Goal: Task Accomplishment & Management: Complete application form

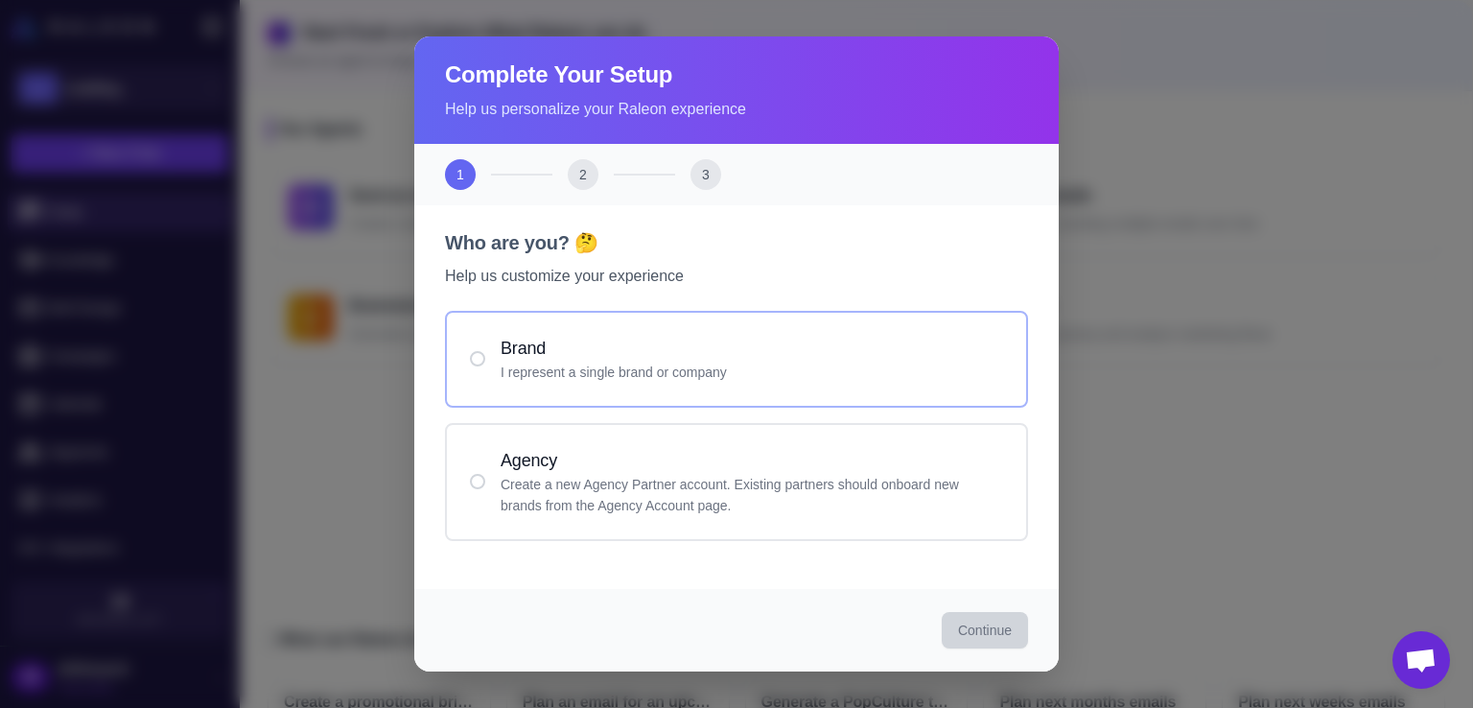
click at [702, 357] on h4 "Brand" at bounding box center [752, 349] width 502 height 26
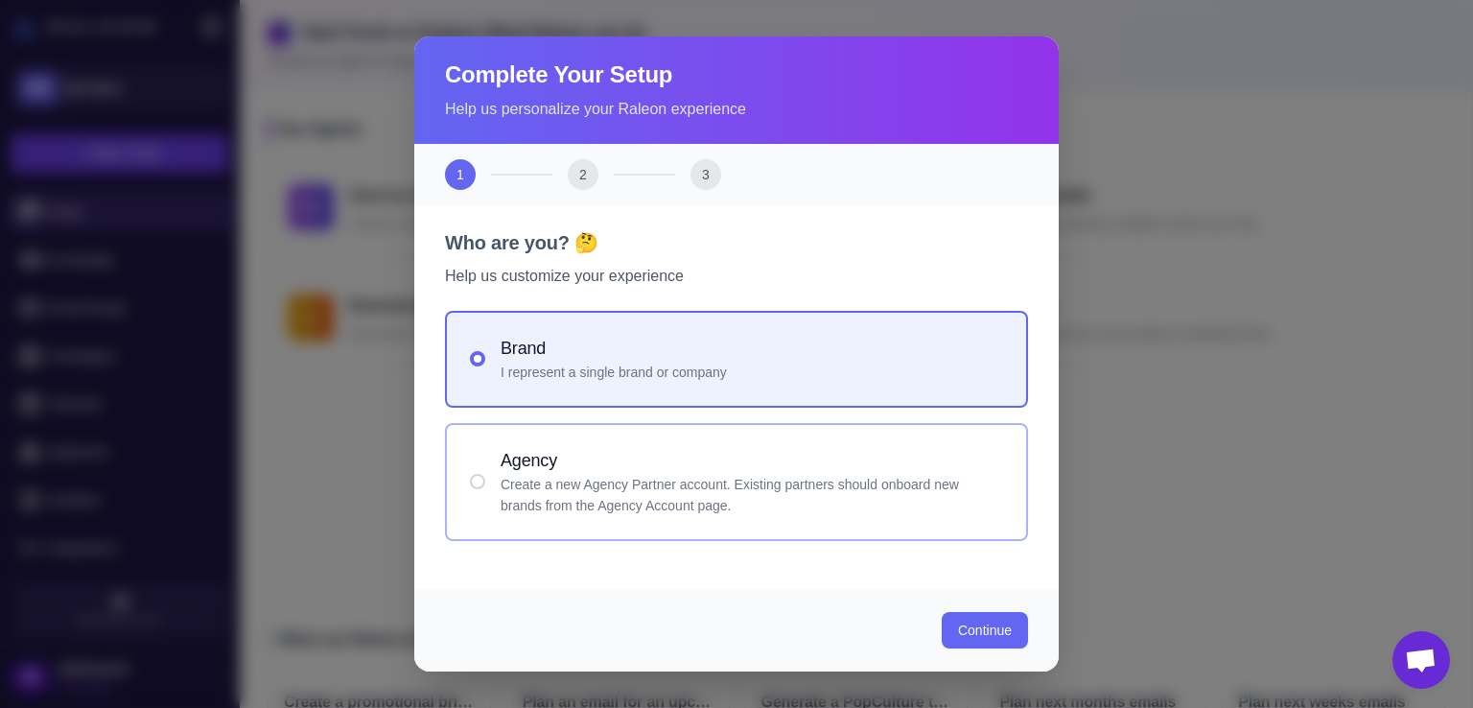
drag, startPoint x: 905, startPoint y: 508, endPoint x: 913, endPoint y: 523, distance: 16.3
click at [905, 508] on p "Create a new Agency Partner account. Existing partners should onboard new brand…" at bounding box center [752, 495] width 502 height 42
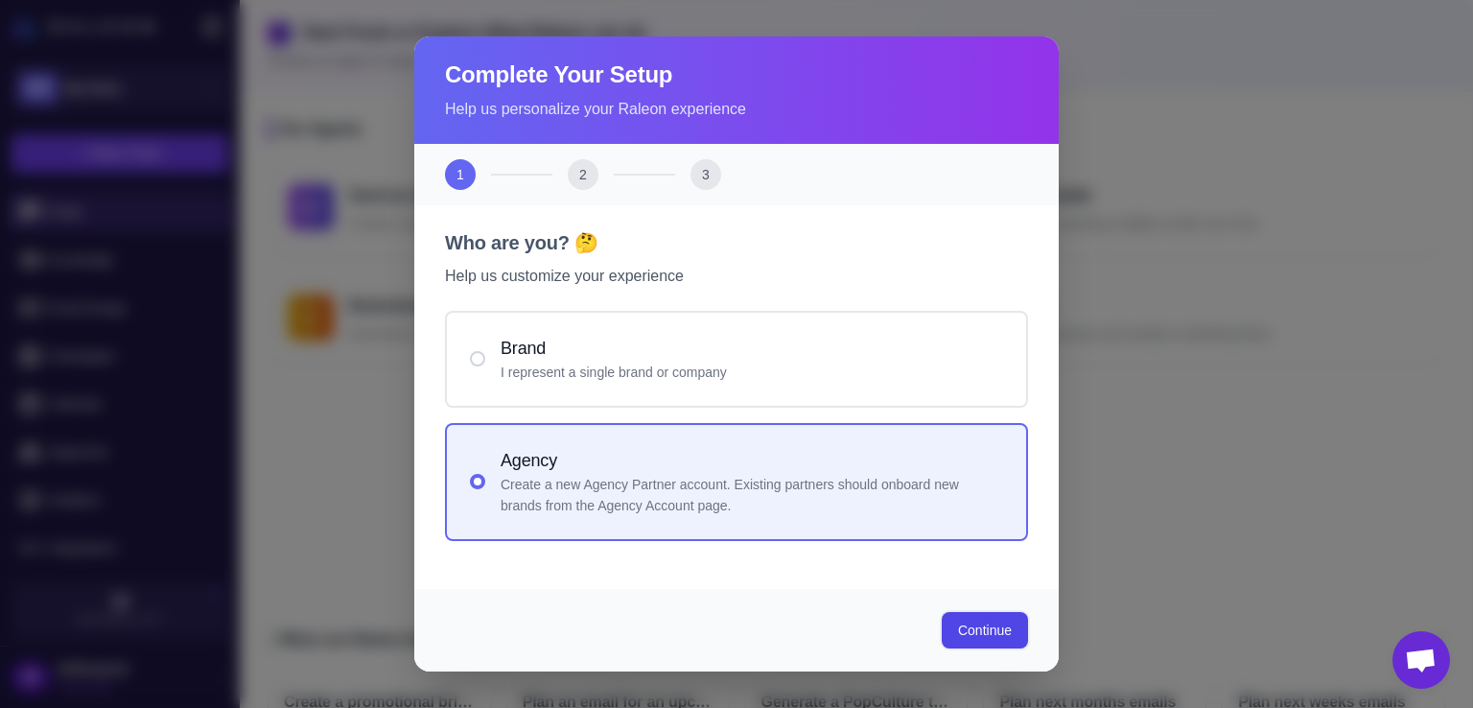
click at [979, 642] on button "Continue" at bounding box center [985, 630] width 86 height 36
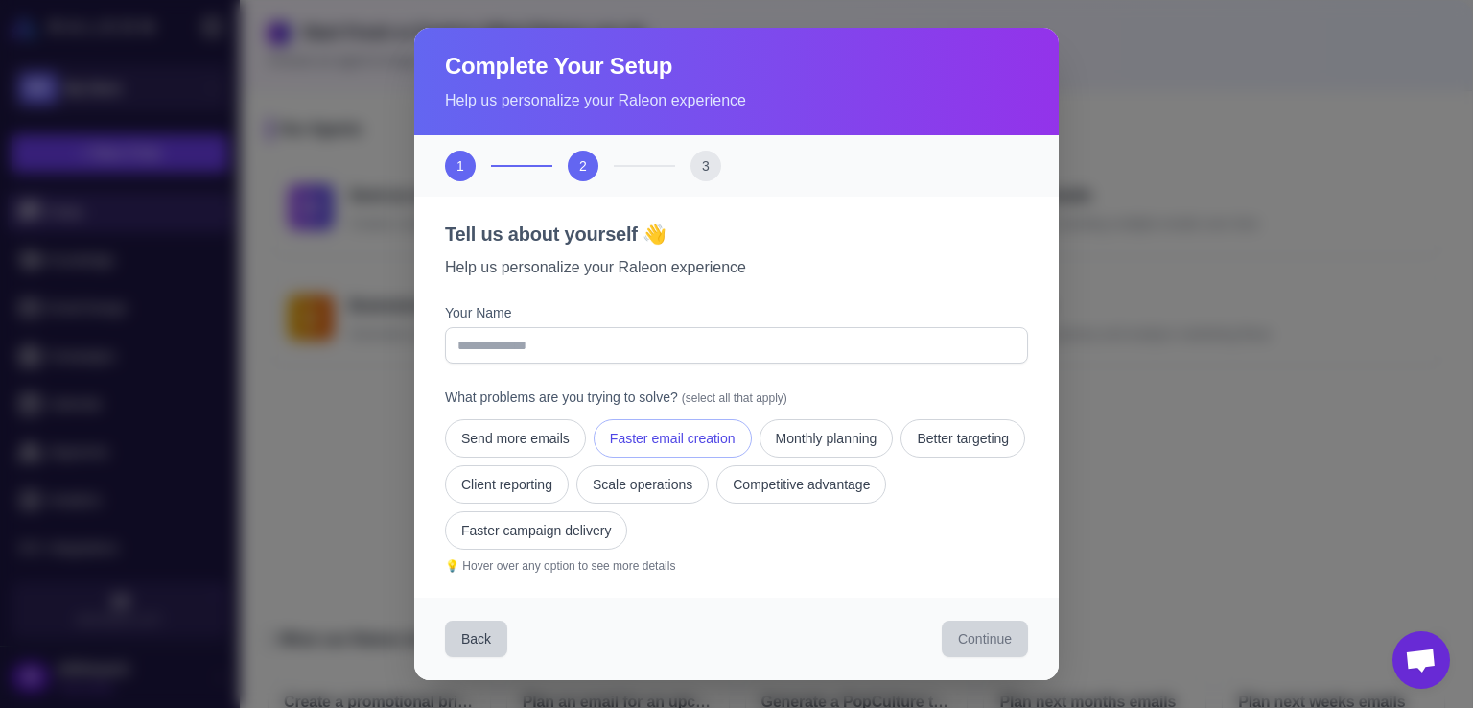
click at [658, 438] on button "Faster email creation" at bounding box center [673, 438] width 158 height 38
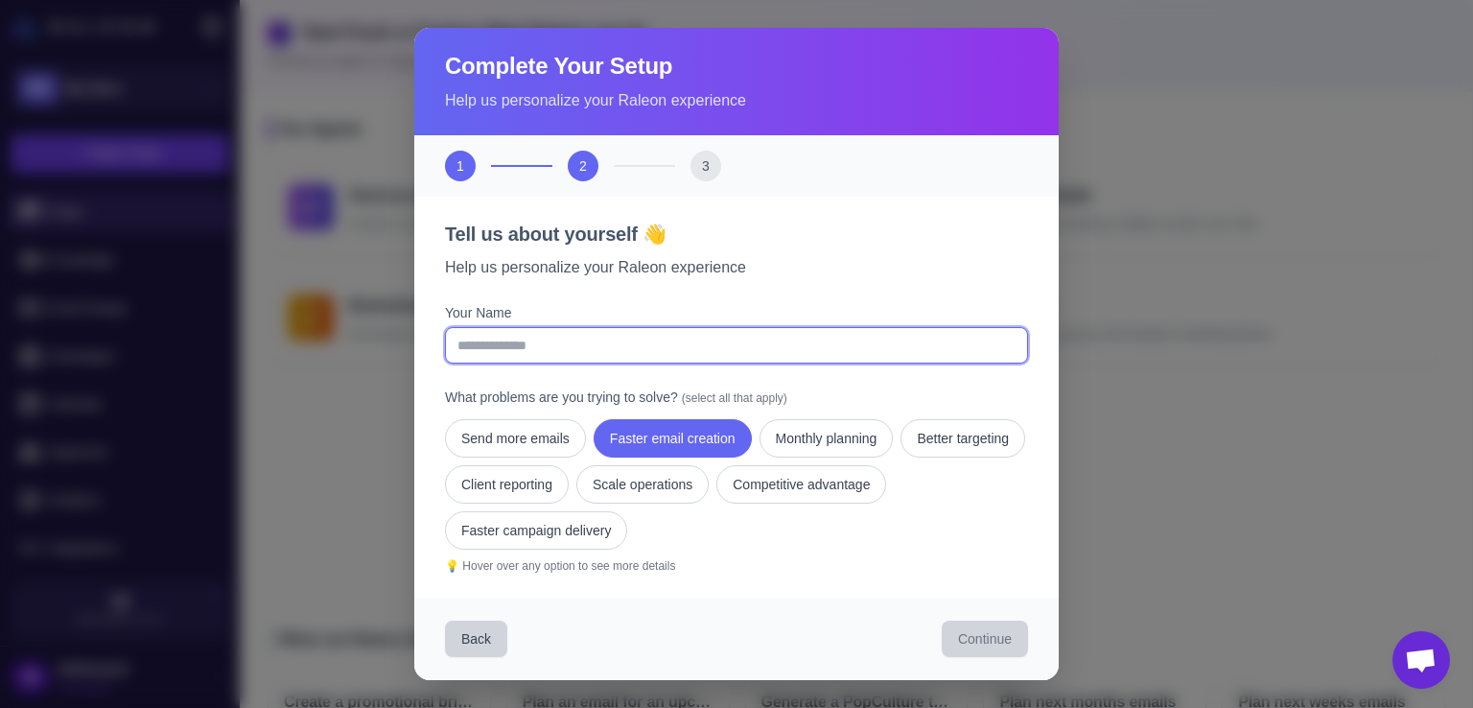
click at [641, 350] on input "Your Name" at bounding box center [736, 345] width 583 height 36
type input "**********"
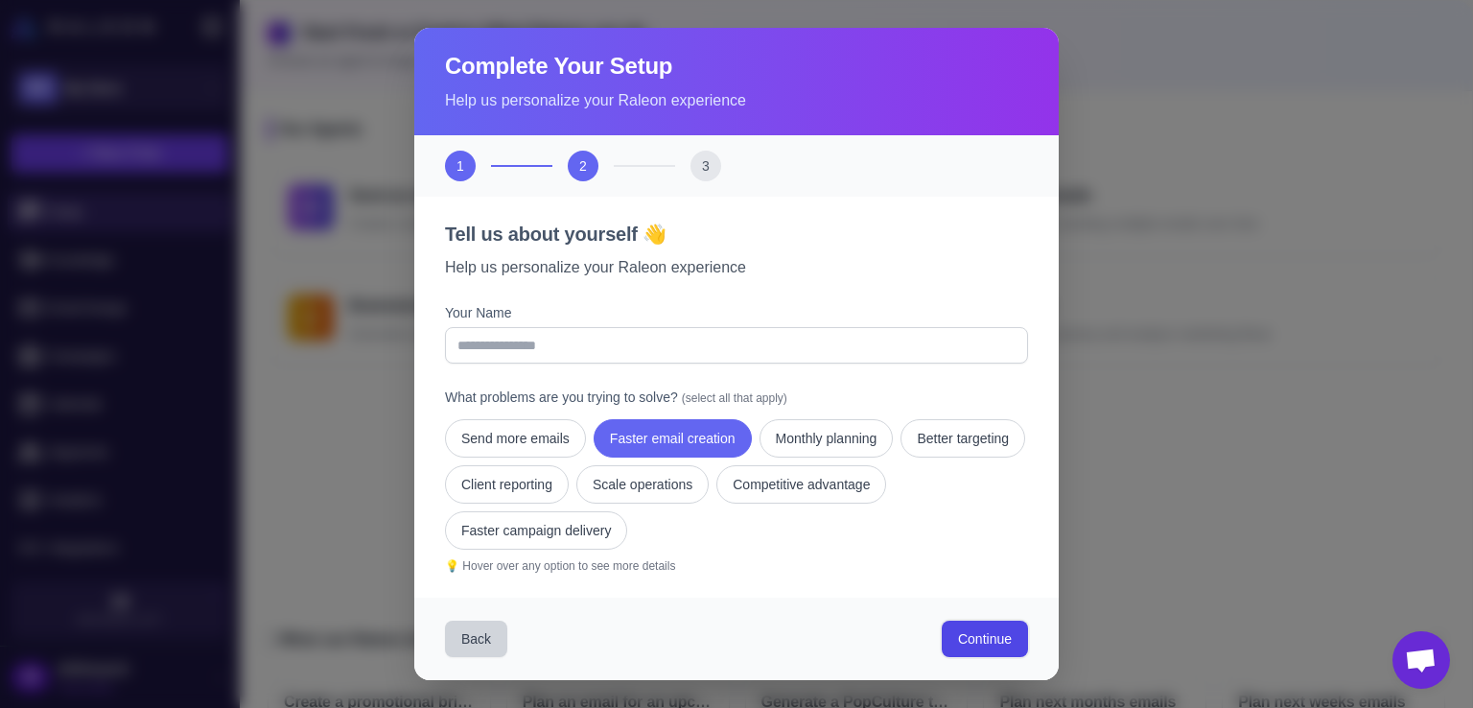
click at [998, 633] on span "Continue" at bounding box center [985, 638] width 54 height 19
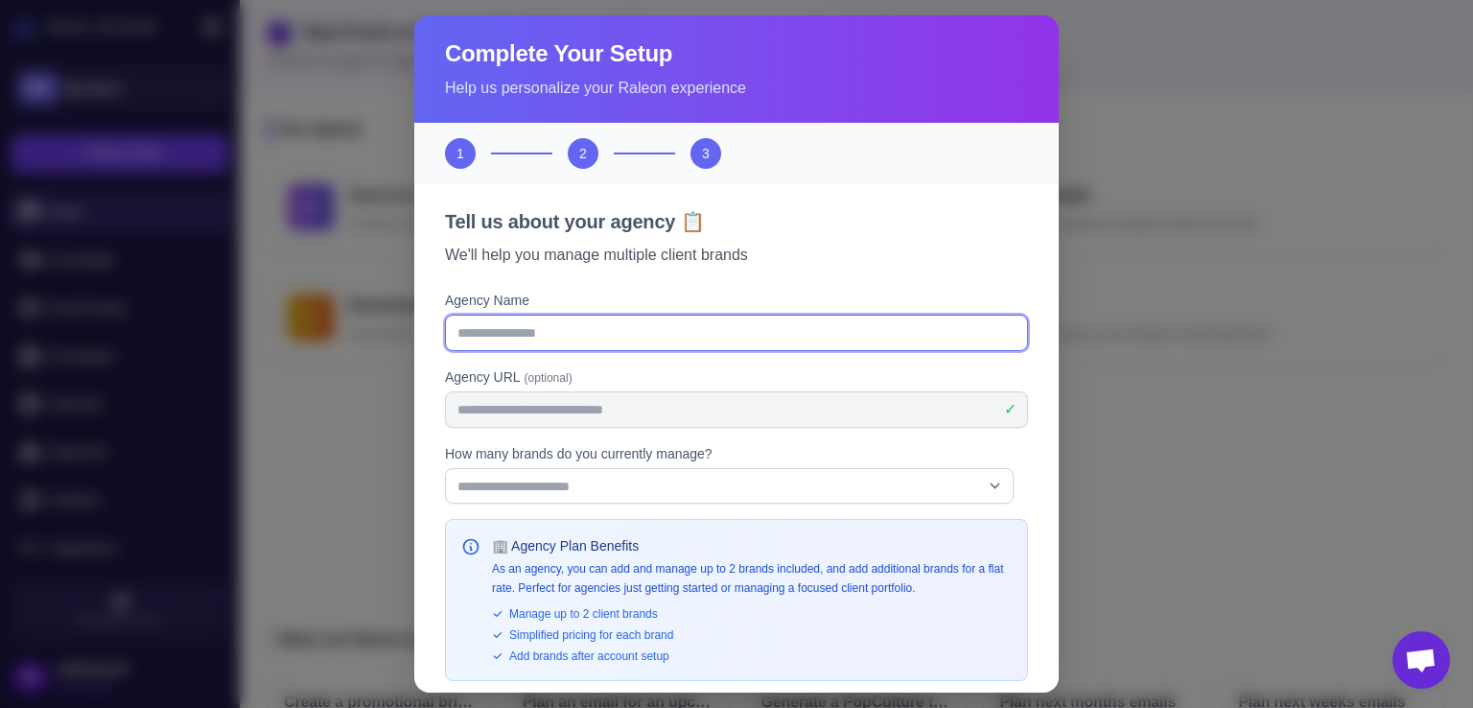
click at [604, 339] on input "Agency Name" at bounding box center [736, 333] width 583 height 36
type input "**********"
click at [697, 342] on input "**********" at bounding box center [736, 333] width 583 height 36
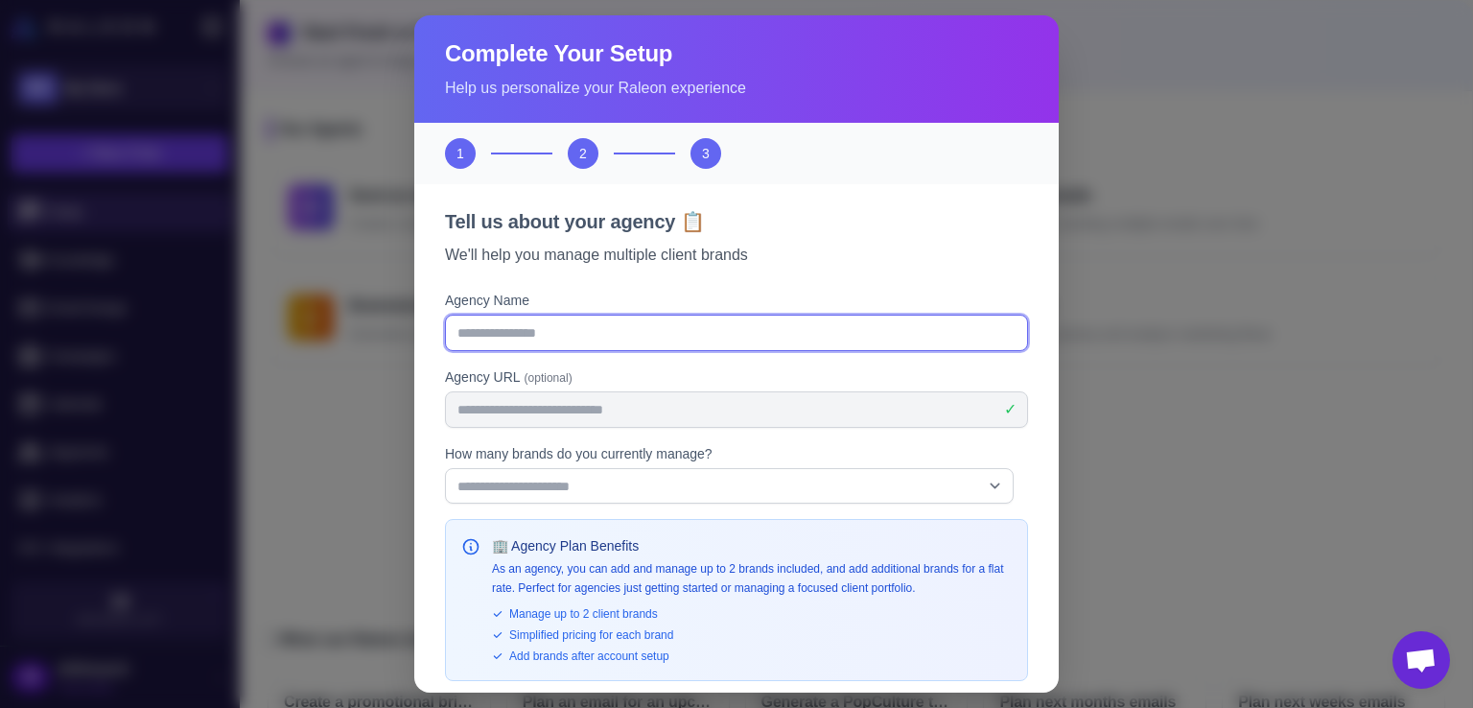
click at [697, 343] on input "Agency Name" at bounding box center [736, 333] width 583 height 36
type input "********"
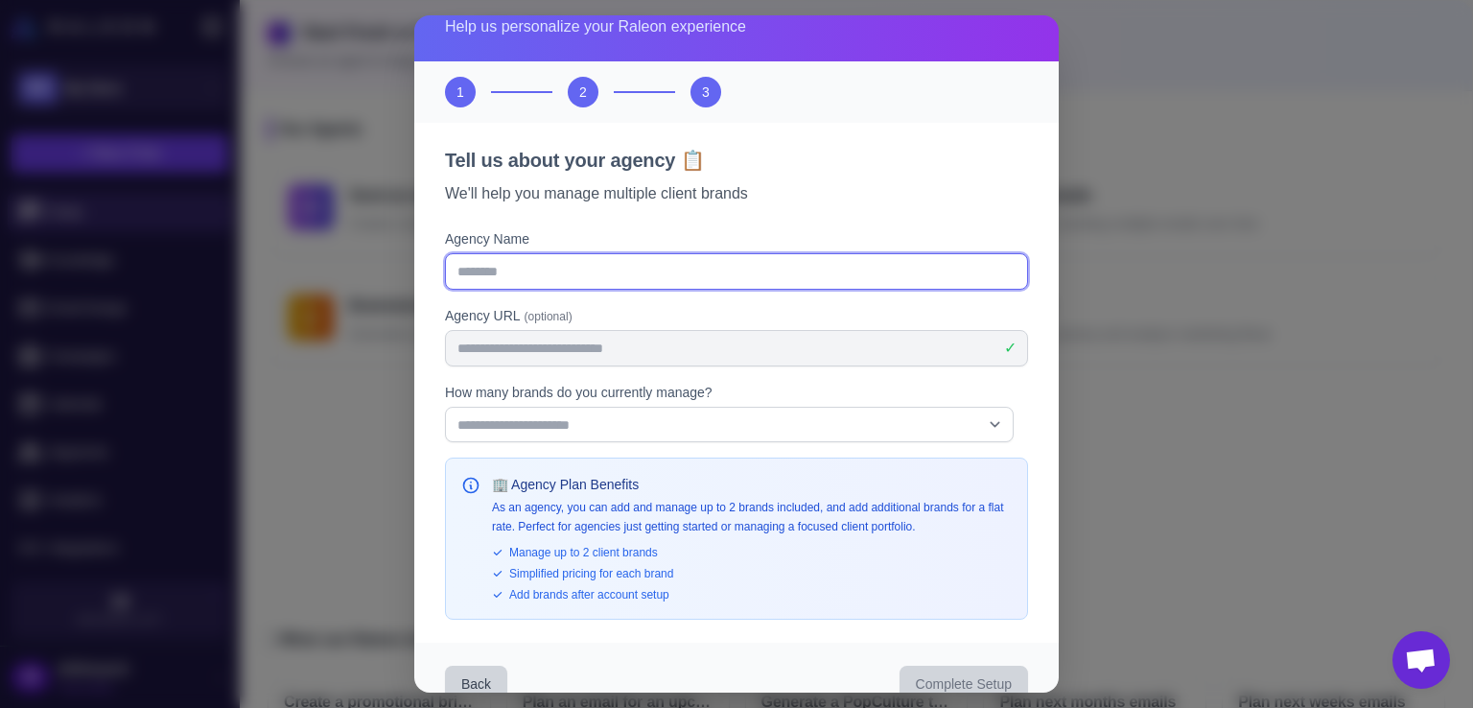
scroll to position [93, 0]
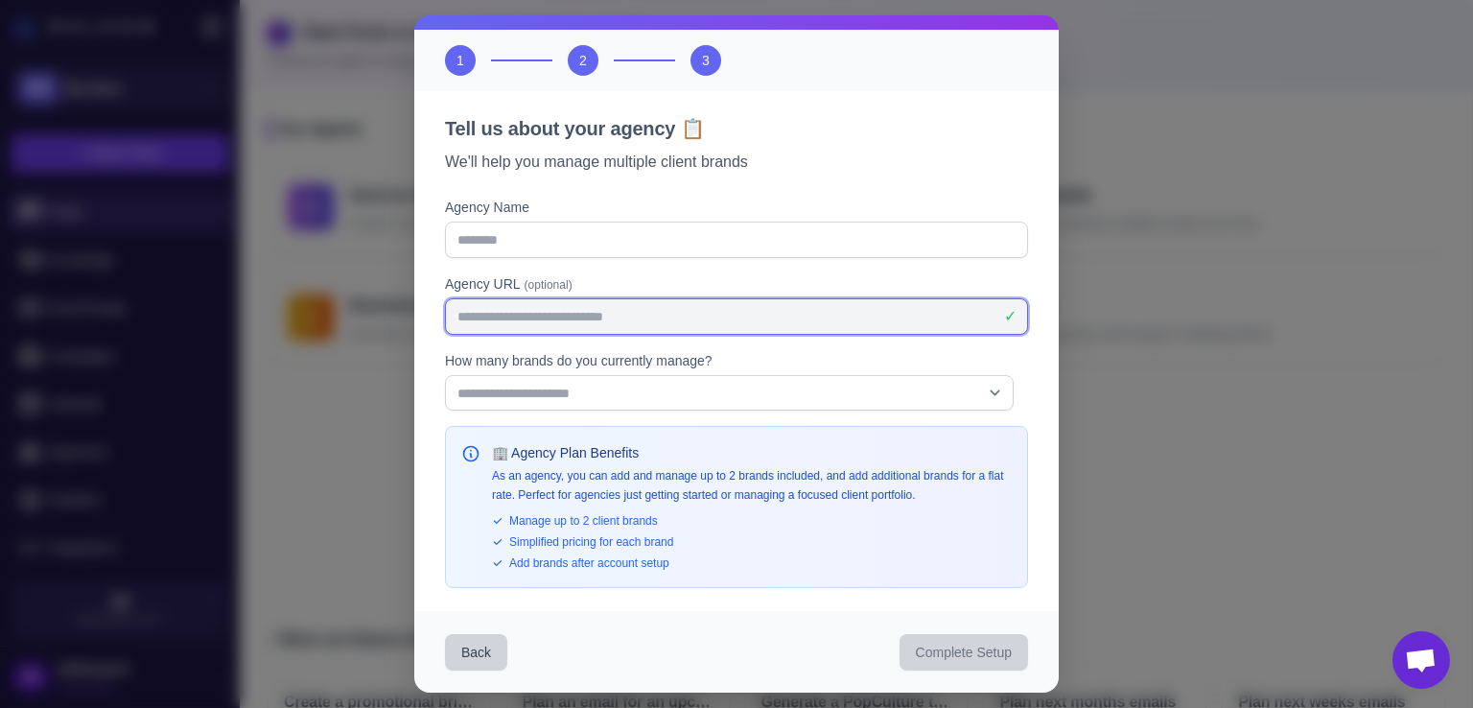
click at [687, 300] on input "Agency URL (optional)" at bounding box center [736, 316] width 583 height 36
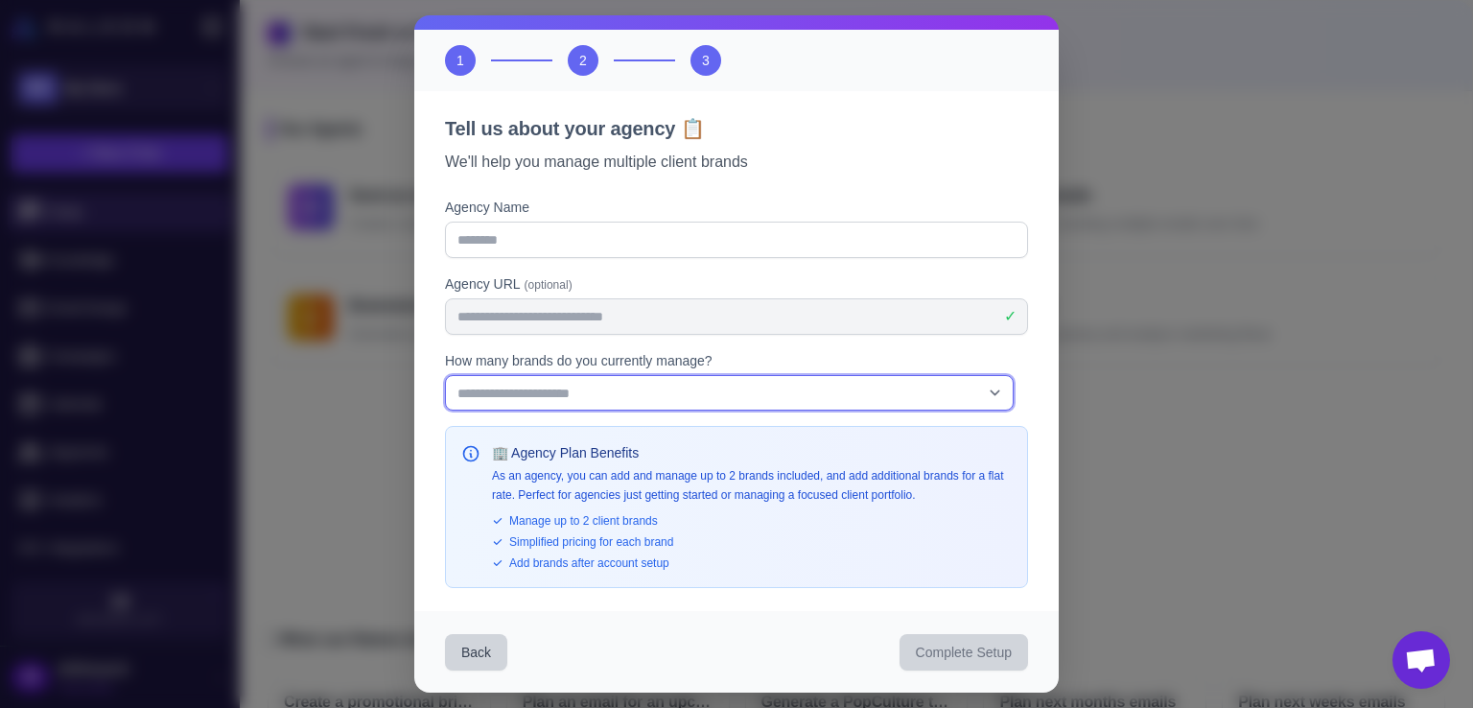
click at [679, 399] on select "**********" at bounding box center [729, 393] width 569 height 36
select select "*"
click at [445, 375] on select "**********" at bounding box center [729, 393] width 569 height 36
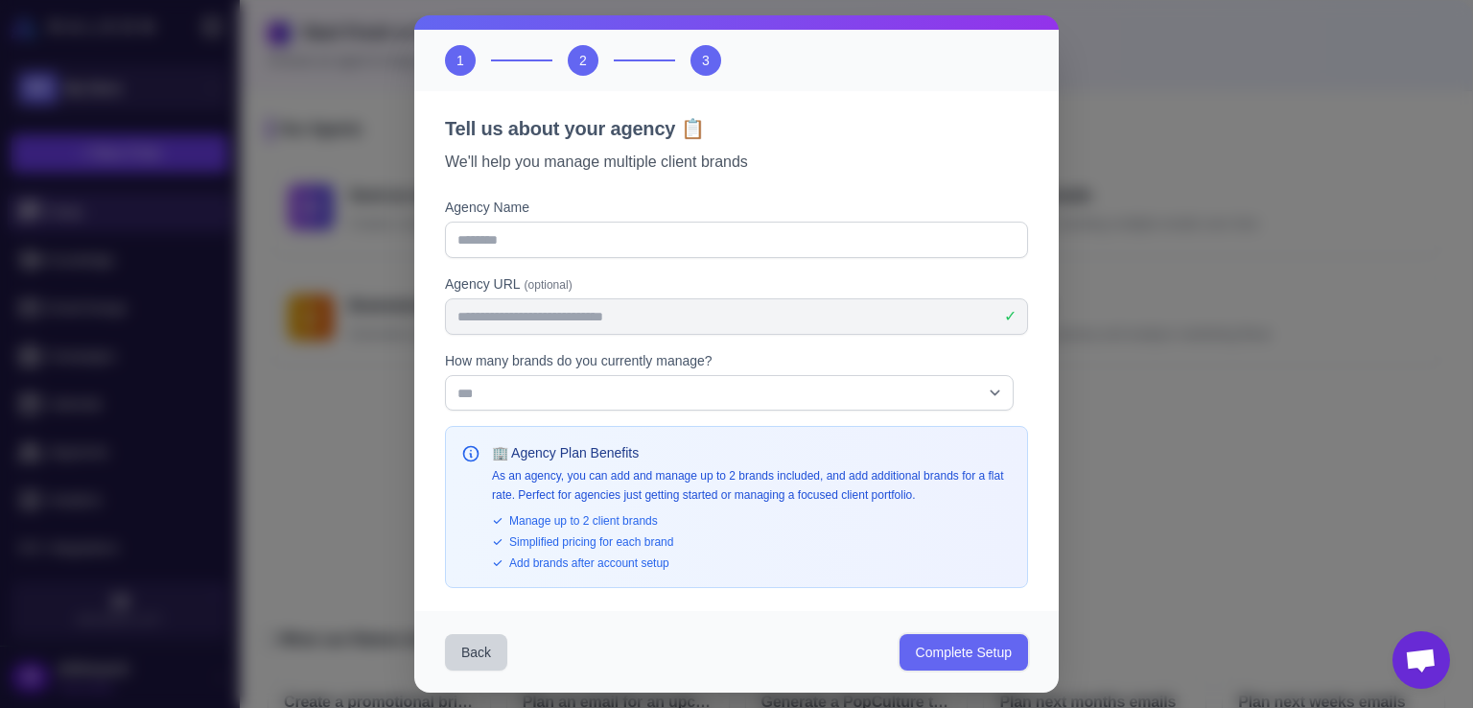
click at [899, 649] on button "Complete Setup" at bounding box center [963, 652] width 128 height 36
click at [886, 649] on div "Back Processing..." at bounding box center [736, 652] width 644 height 82
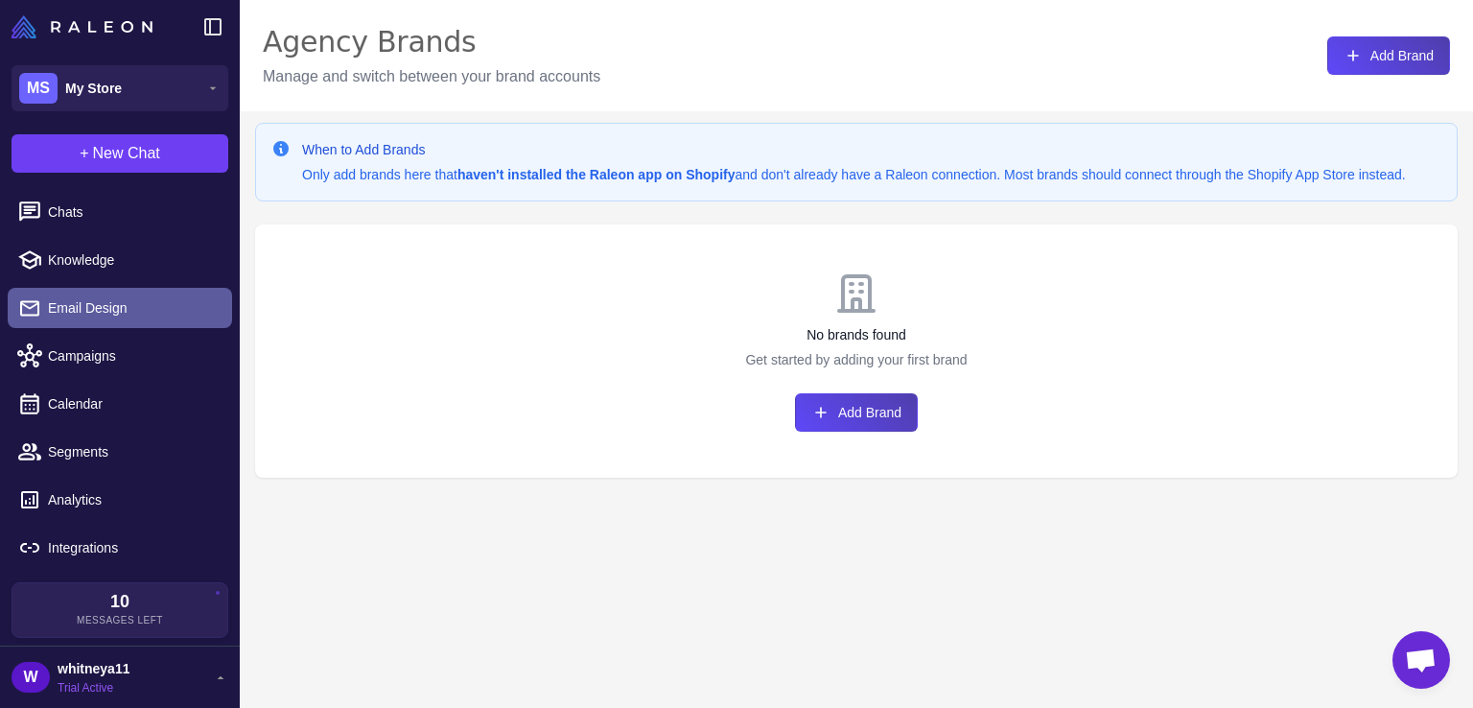
click at [98, 311] on span "Email Design" at bounding box center [132, 307] width 169 height 21
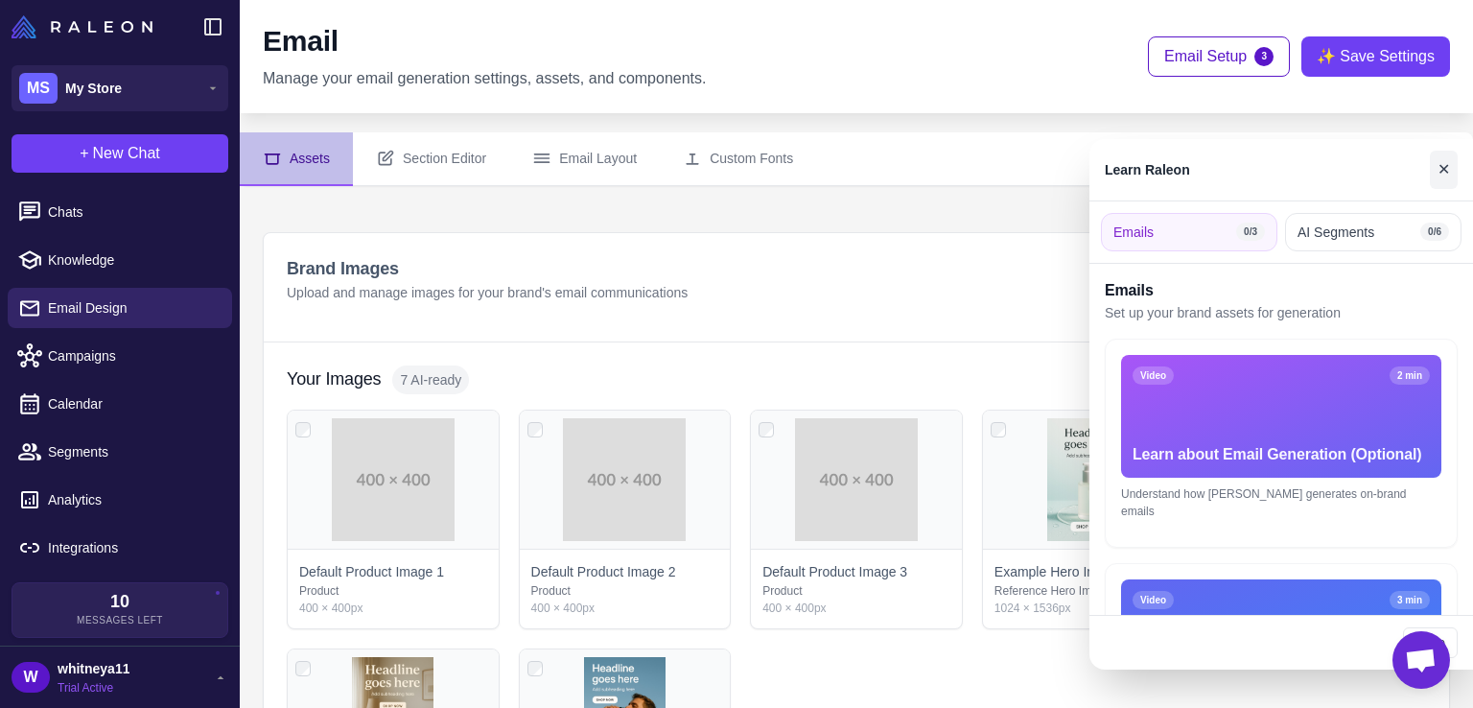
click at [1444, 169] on button "✕" at bounding box center [1444, 170] width 28 height 38
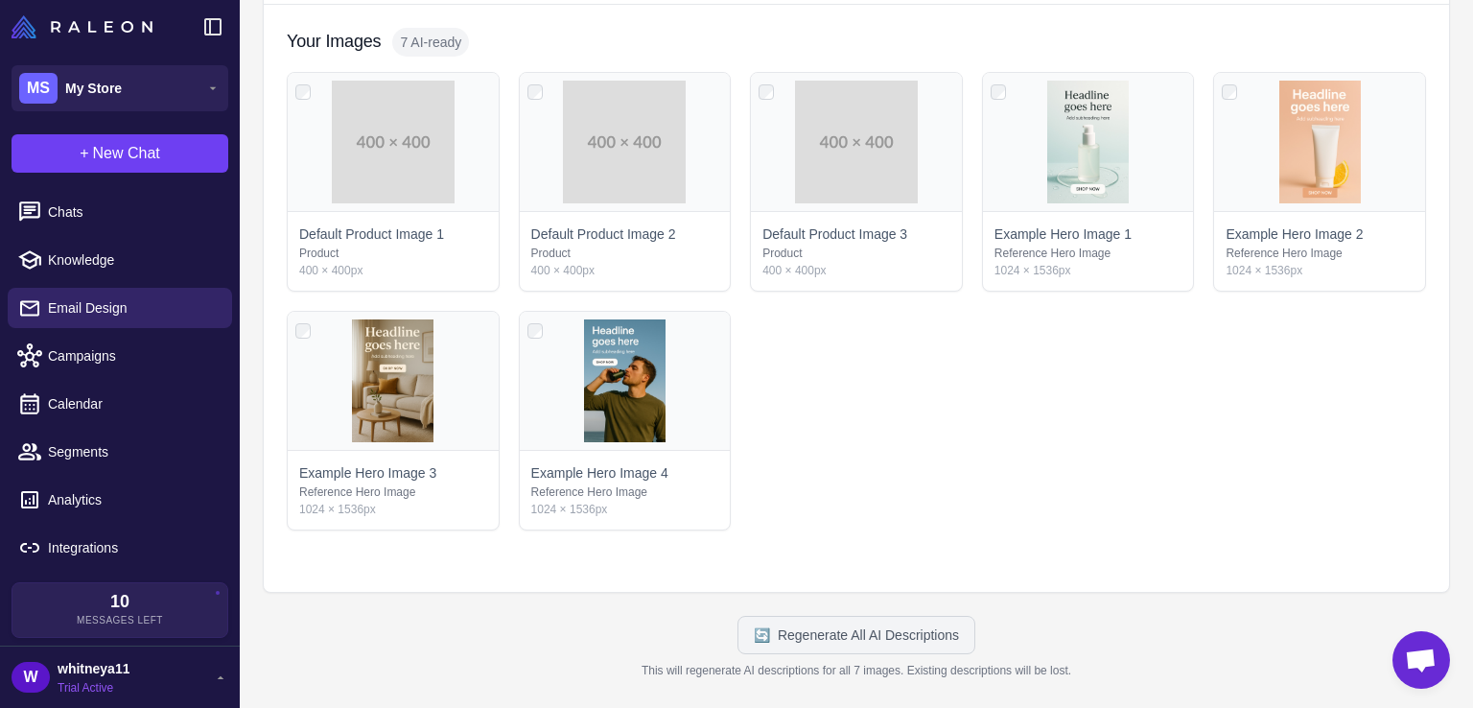
scroll to position [360, 0]
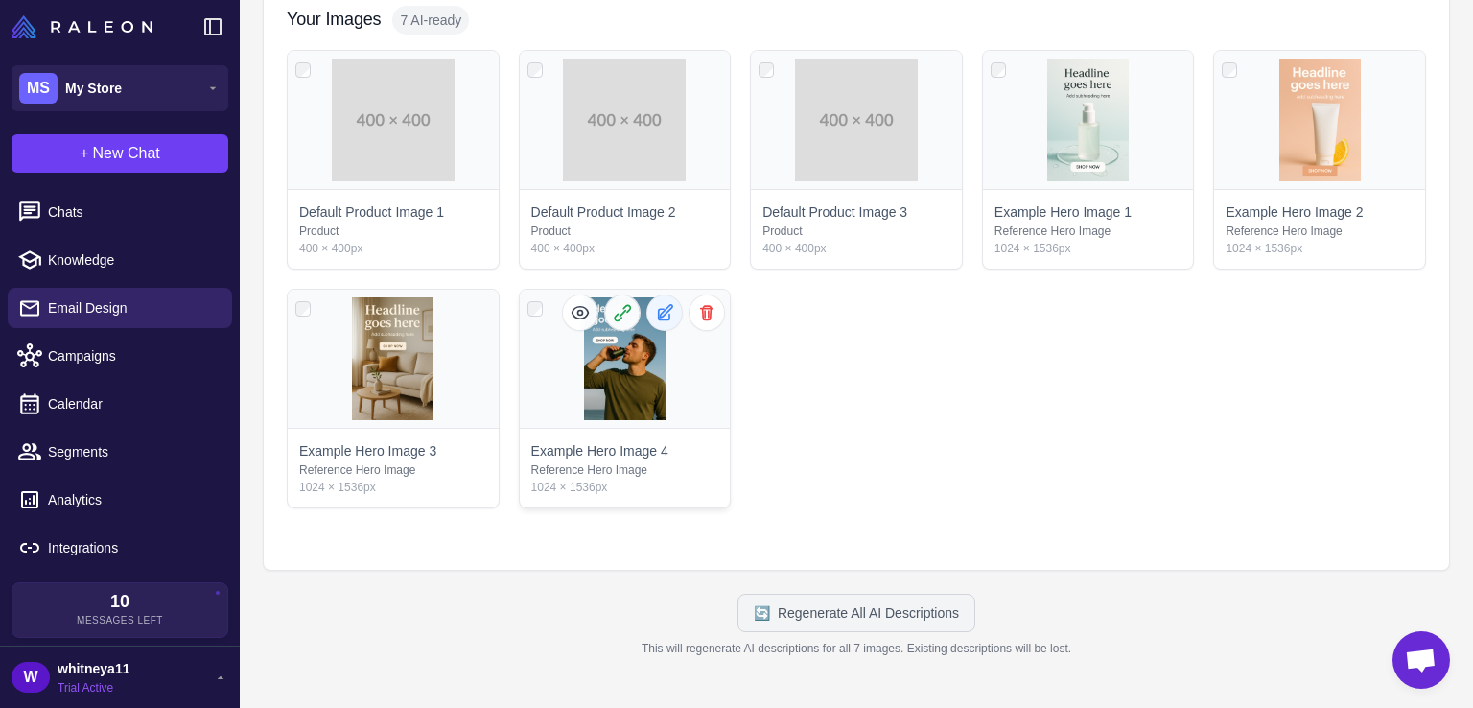
click at [659, 309] on icon at bounding box center [664, 314] width 11 height 11
select select "**********"
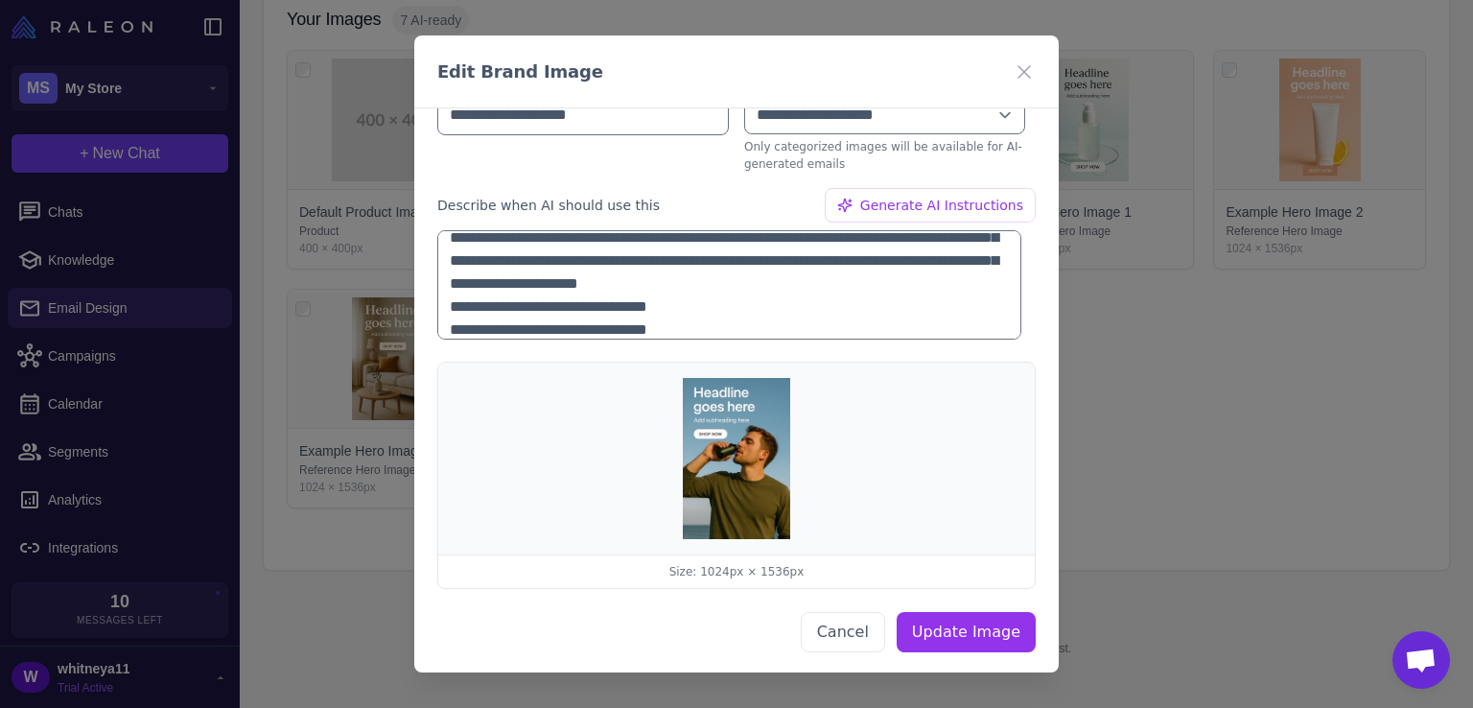
scroll to position [69, 0]
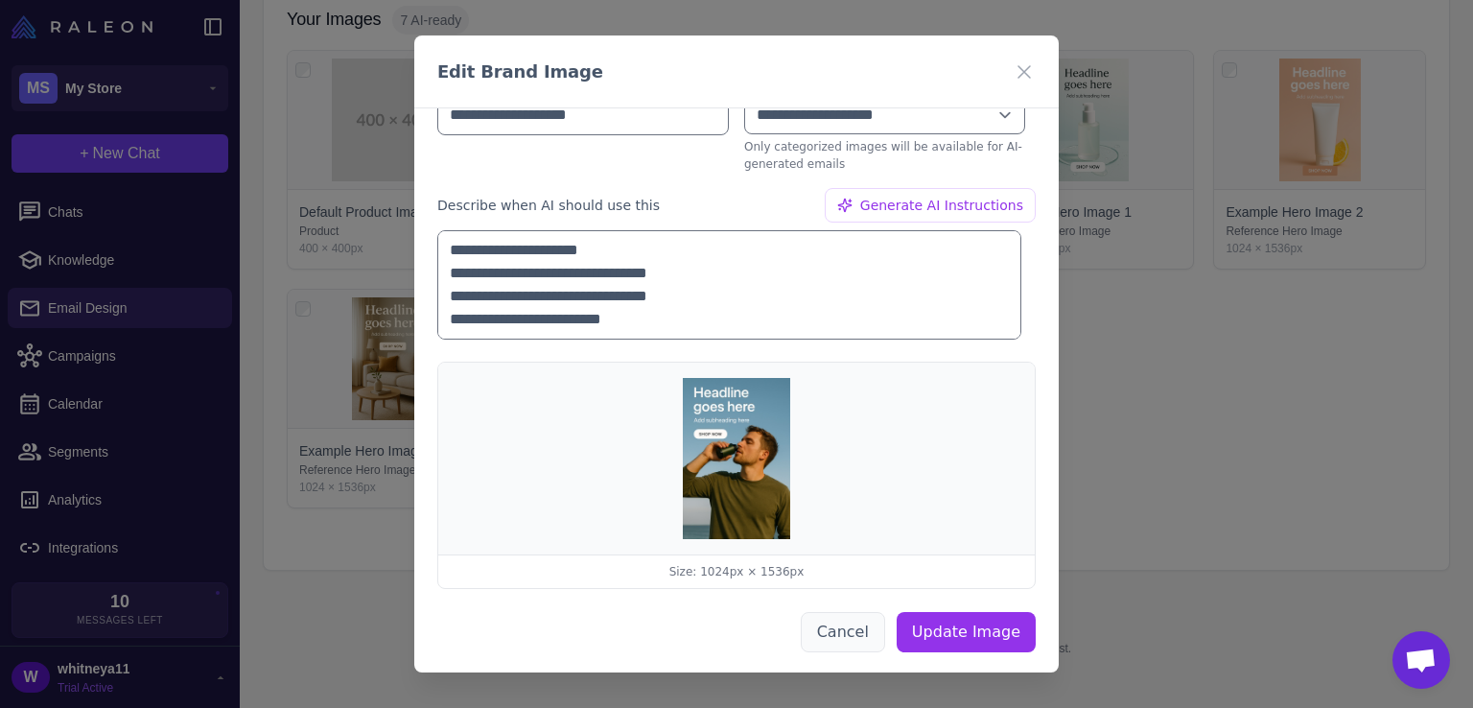
click at [864, 620] on button "Cancel" at bounding box center [843, 631] width 84 height 40
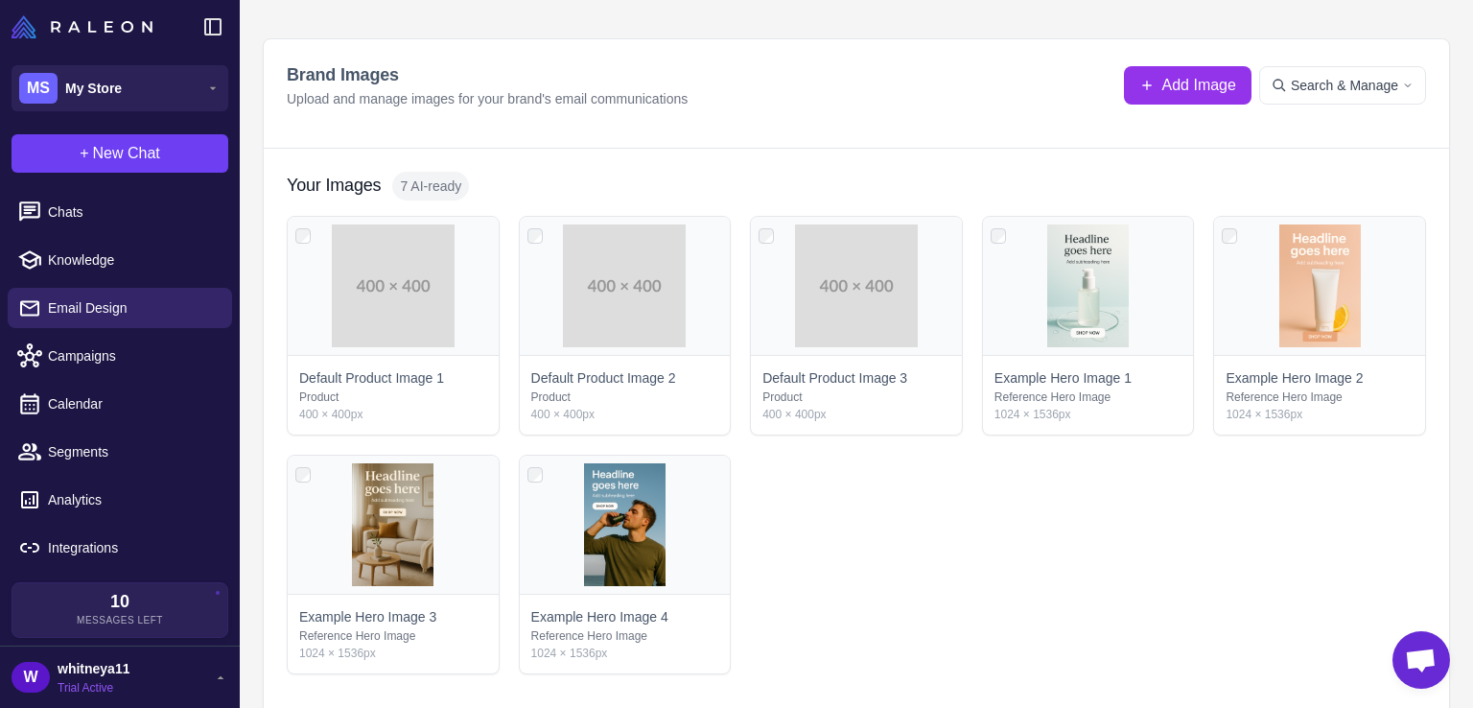
scroll to position [0, 0]
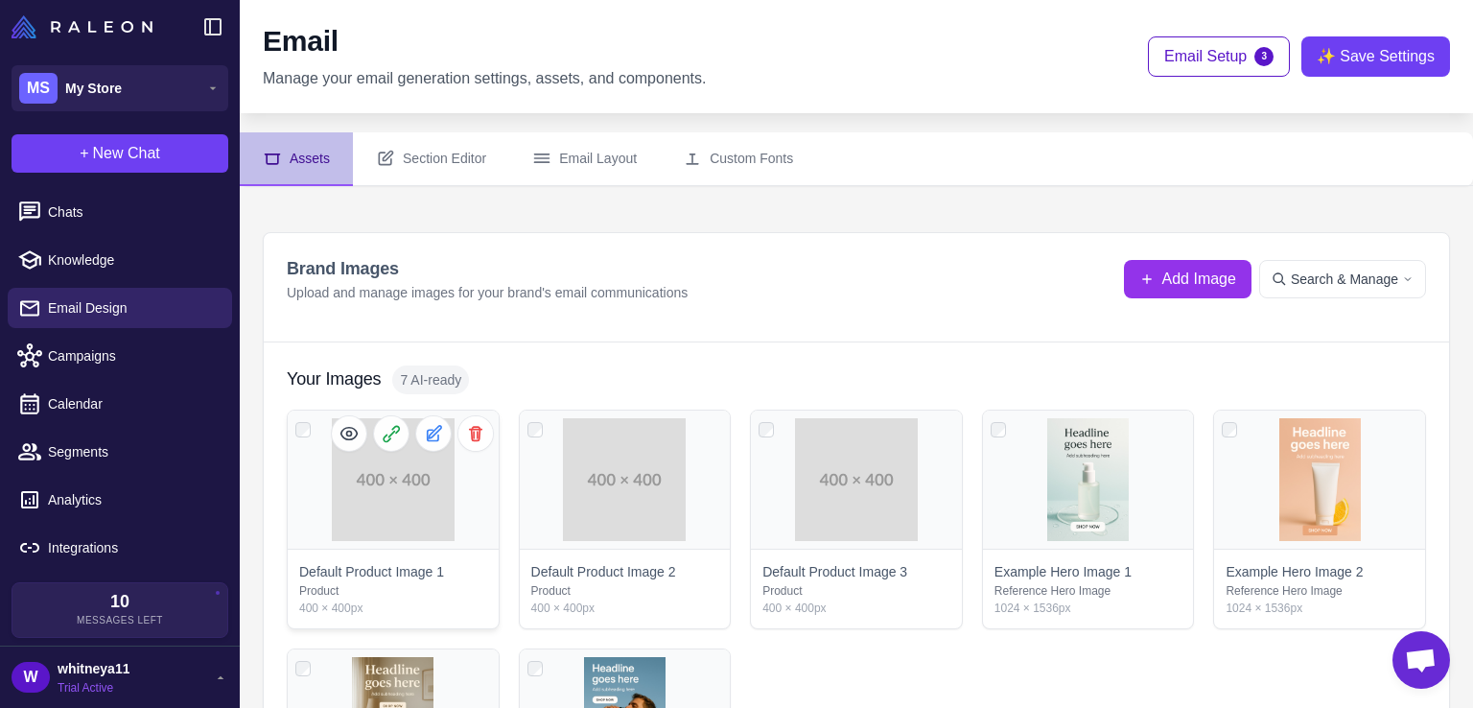
click at [397, 528] on span "Click to select" at bounding box center [393, 530] width 88 height 19
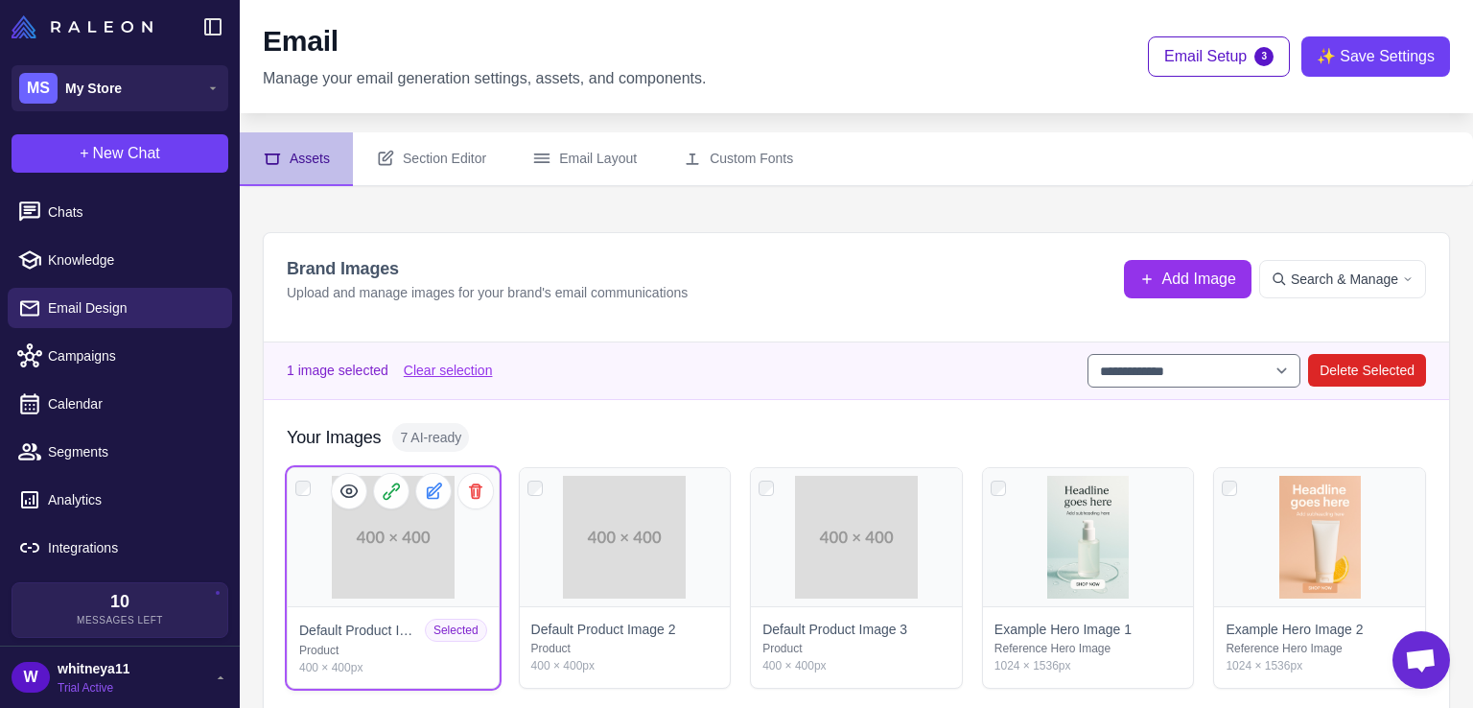
click at [396, 560] on div "Click to deselect" at bounding box center [393, 537] width 211 height 138
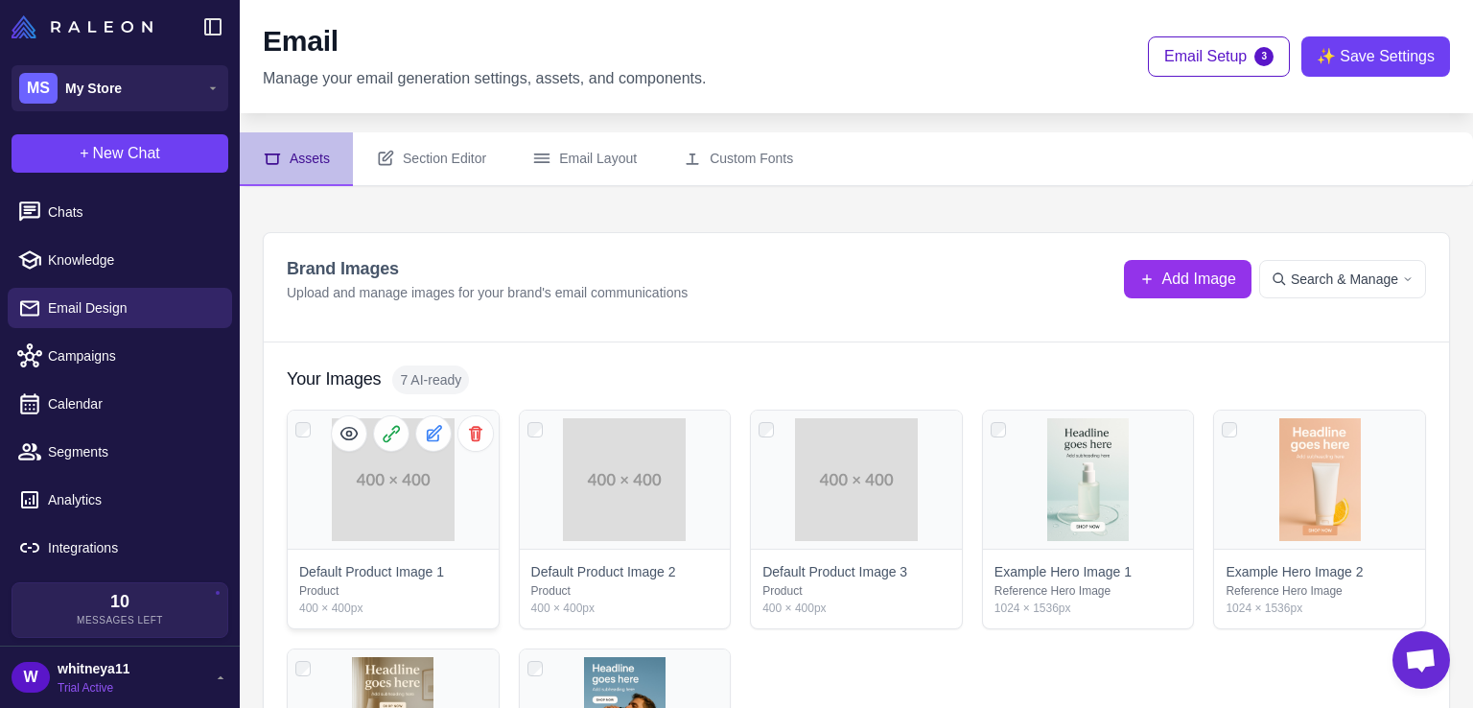
click at [409, 526] on span "Click to select" at bounding box center [393, 530] width 88 height 19
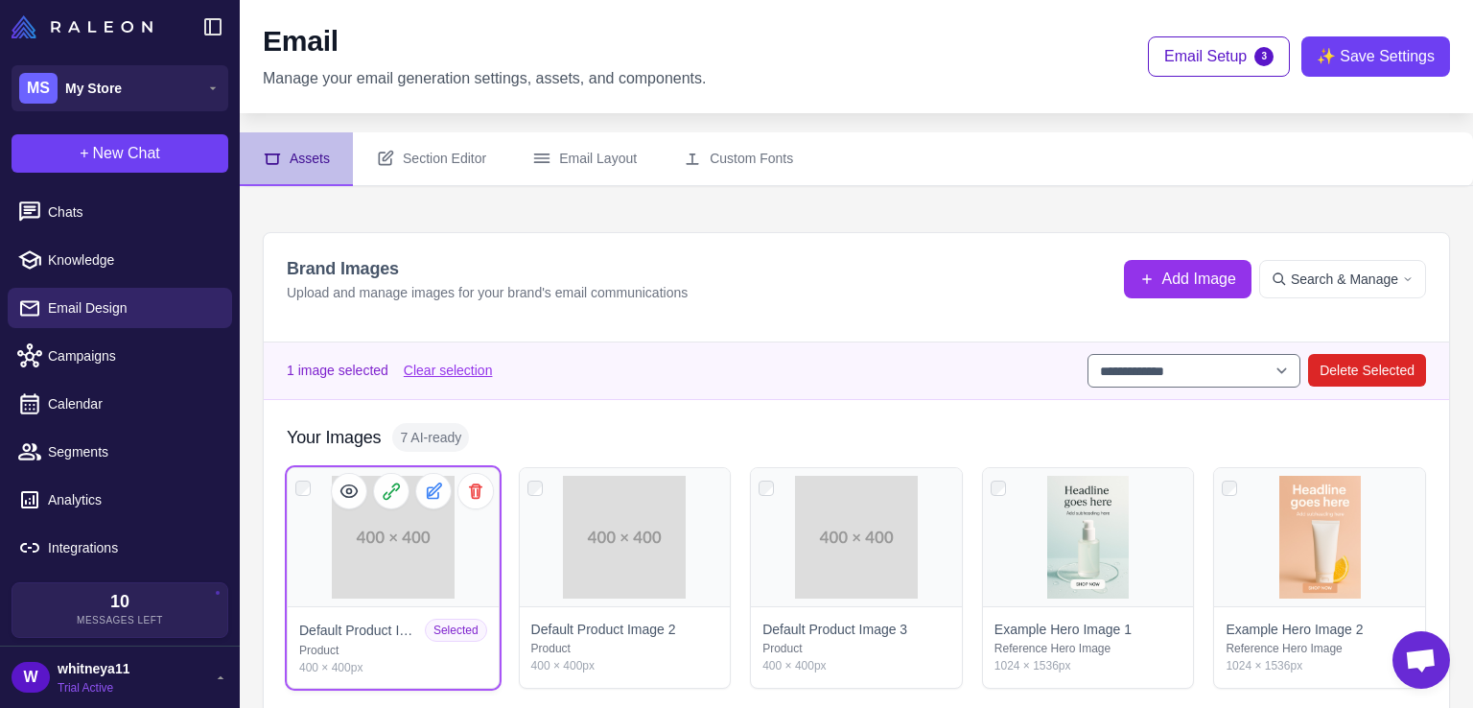
click at [409, 526] on div "Click to deselect" at bounding box center [393, 537] width 211 height 138
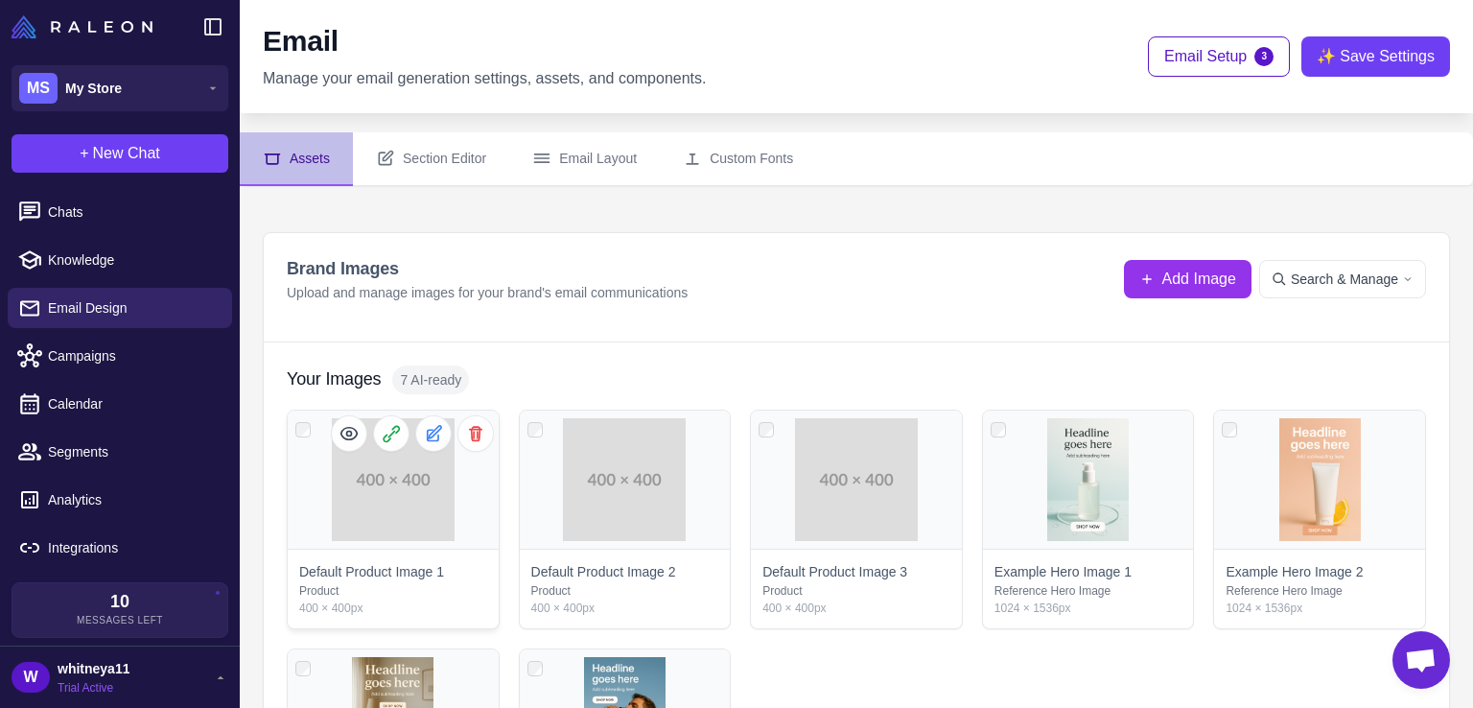
click at [409, 526] on span "Click to select" at bounding box center [393, 530] width 88 height 19
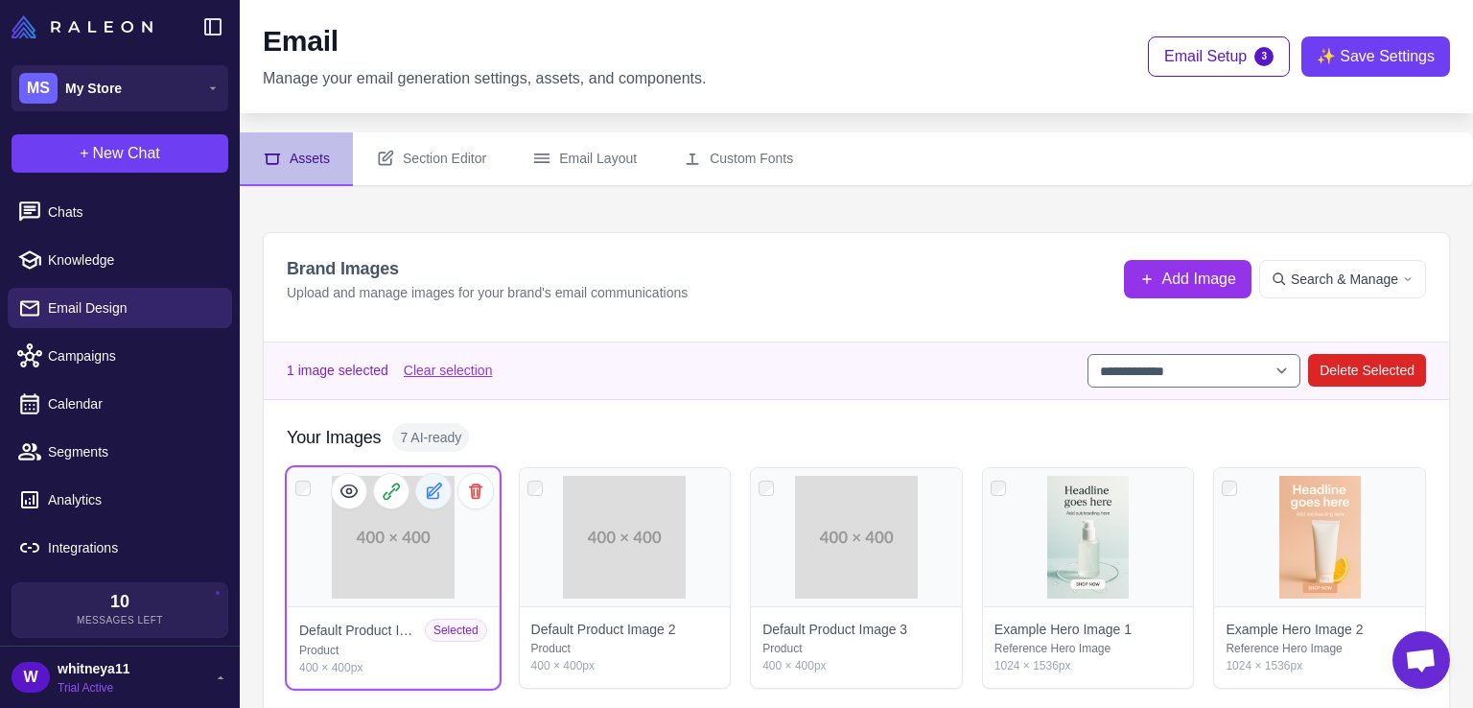
click at [430, 495] on icon at bounding box center [433, 490] width 19 height 19
select select "*******"
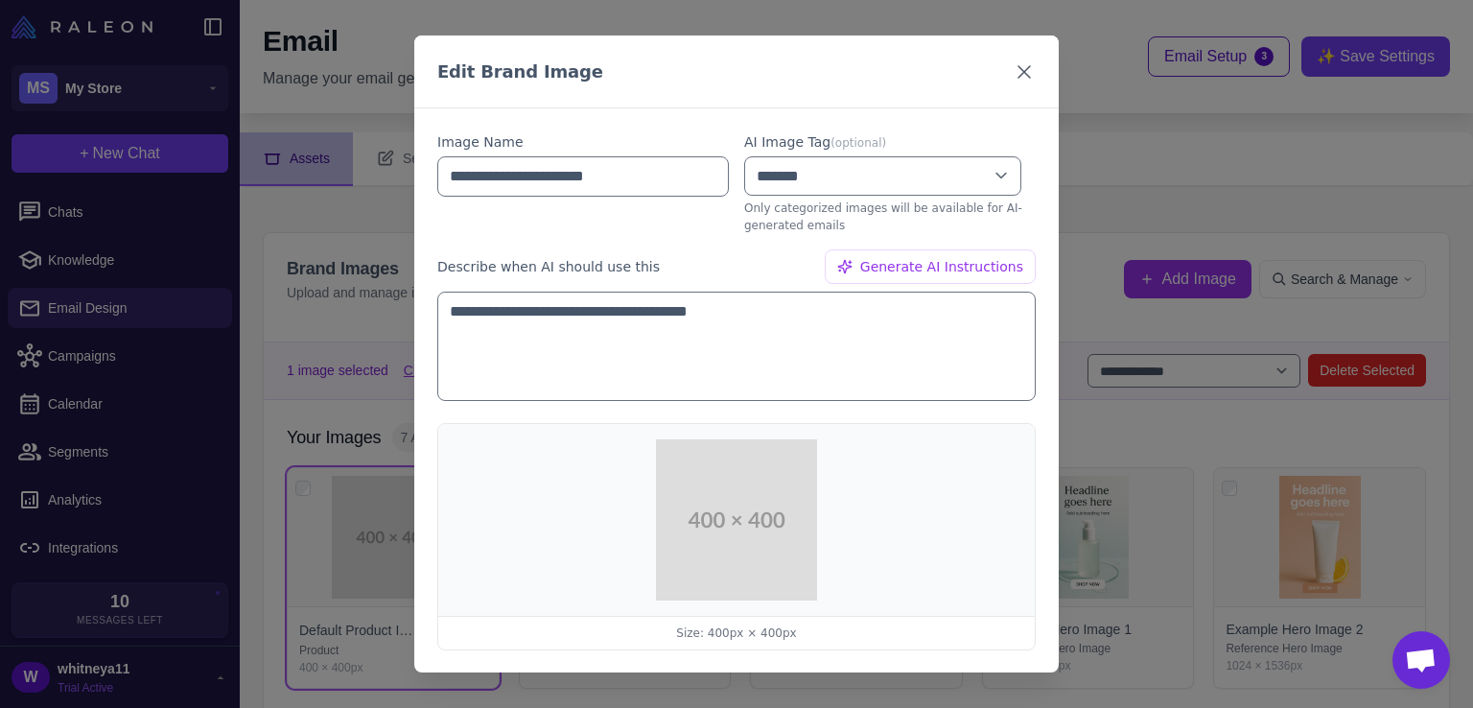
click at [1019, 78] on icon at bounding box center [1024, 70] width 23 height 23
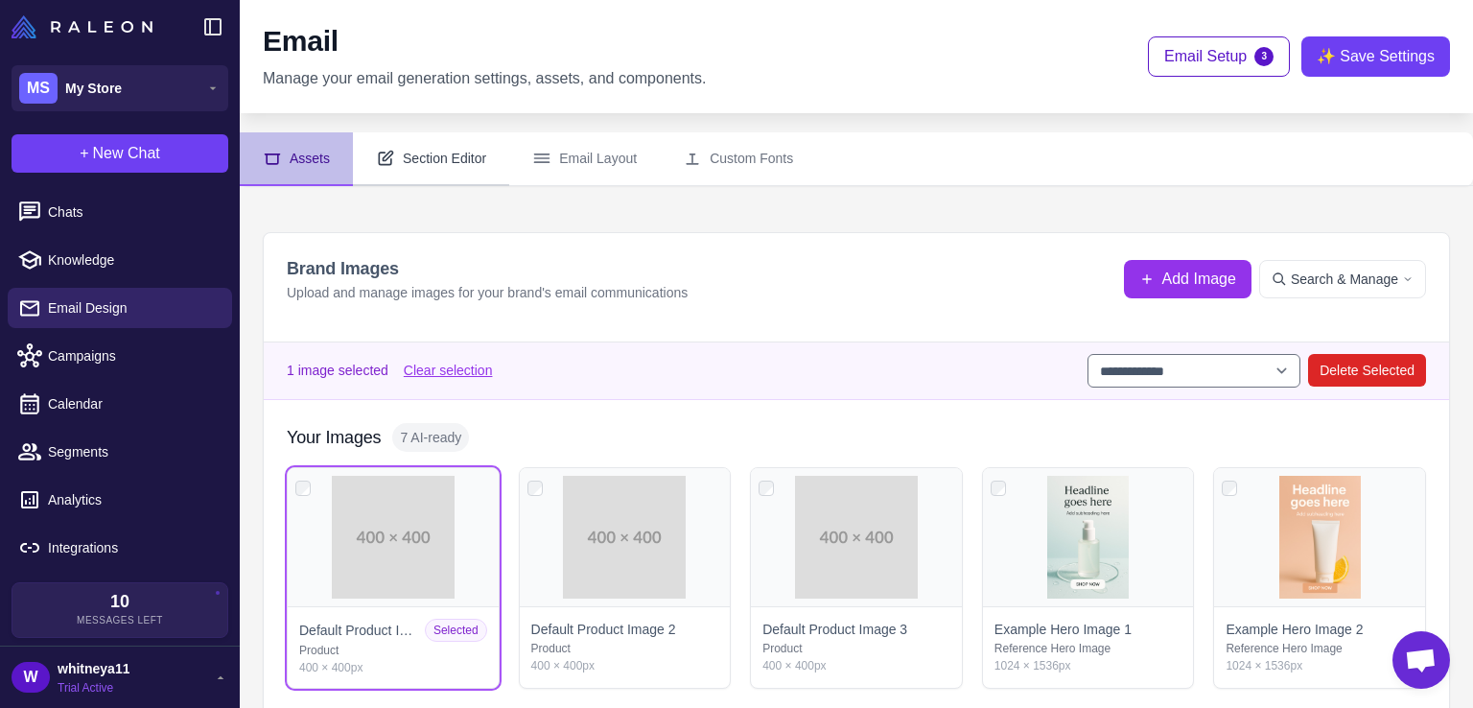
drag, startPoint x: 350, startPoint y: 174, endPoint x: 374, endPoint y: 167, distance: 24.9
click at [351, 173] on button "Assets" at bounding box center [296, 159] width 113 height 54
click at [381, 167] on button "Section Editor" at bounding box center [431, 159] width 156 height 54
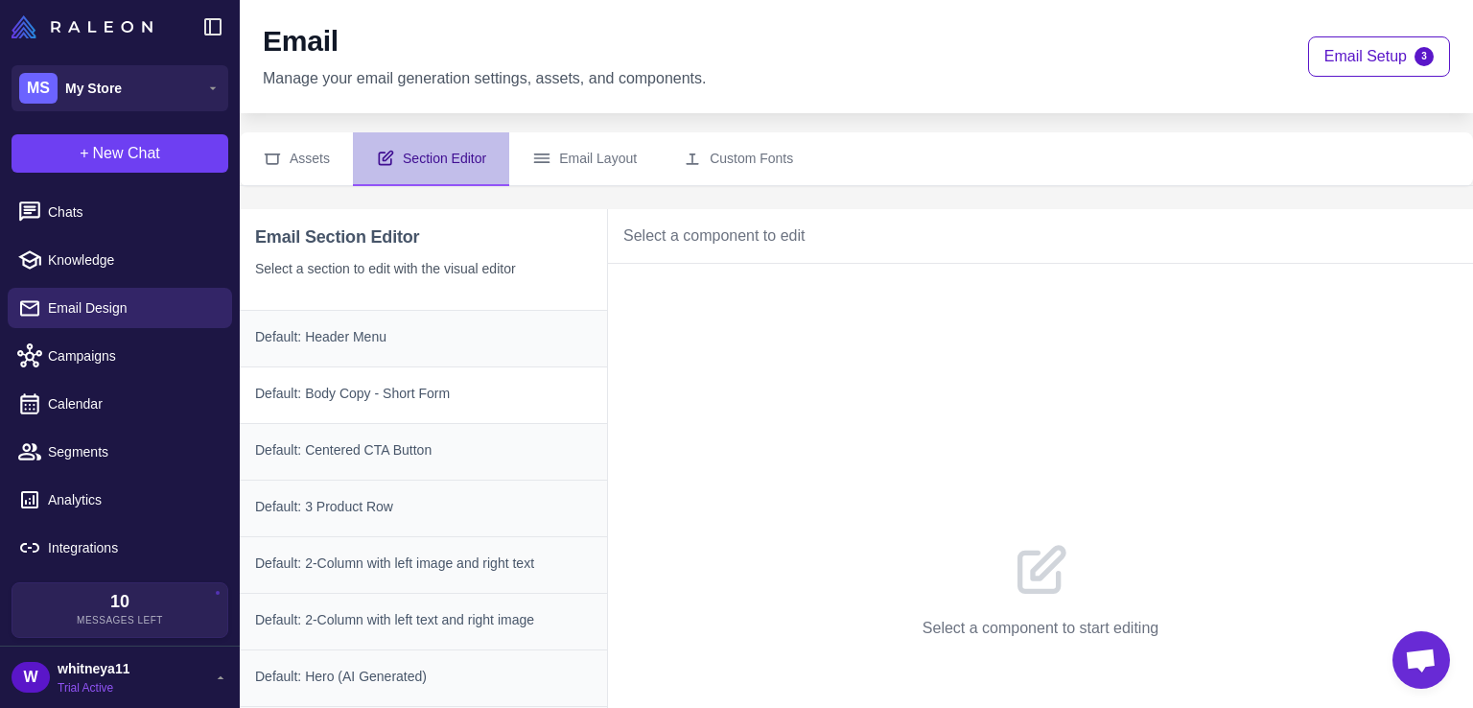
click at [453, 366] on div "Default: Body Copy - Short Form" at bounding box center [423, 394] width 367 height 57
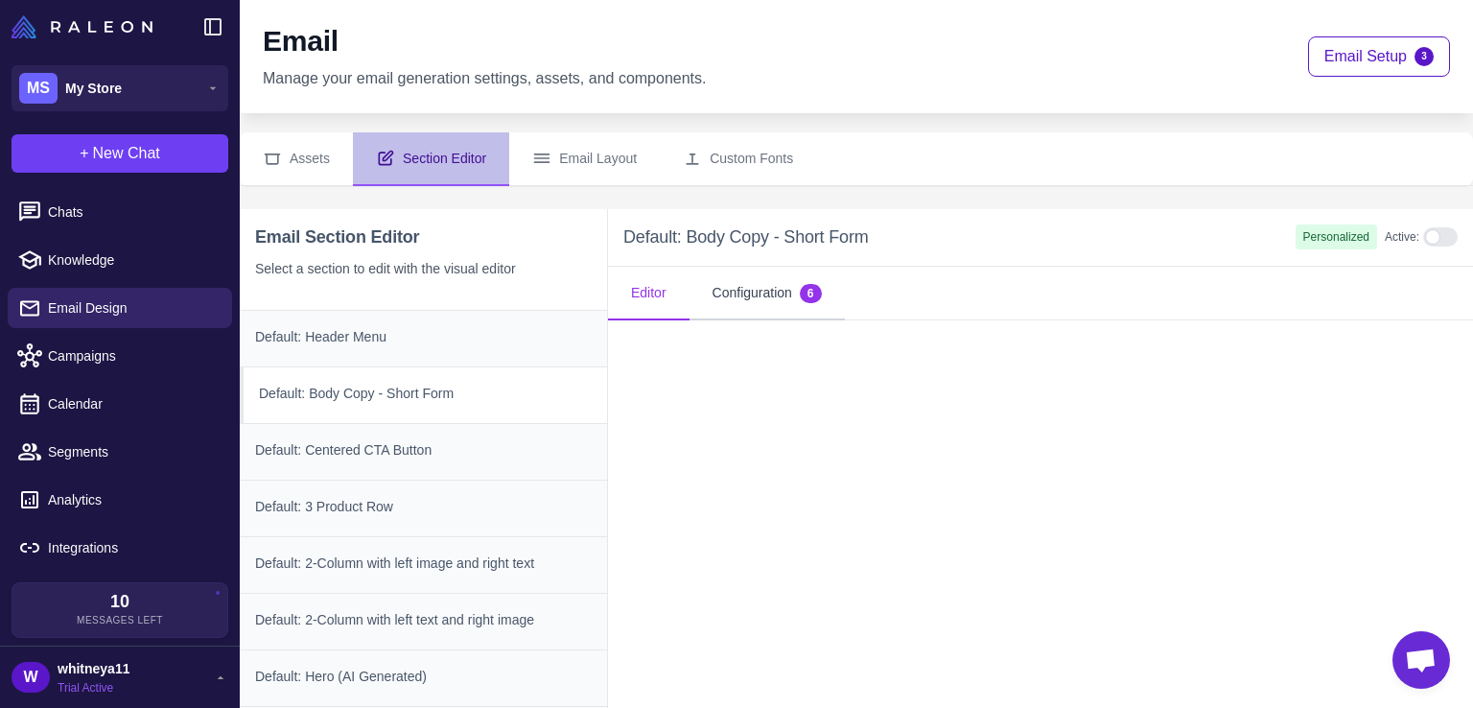
click at [780, 306] on button "Configuration 6" at bounding box center [766, 294] width 155 height 54
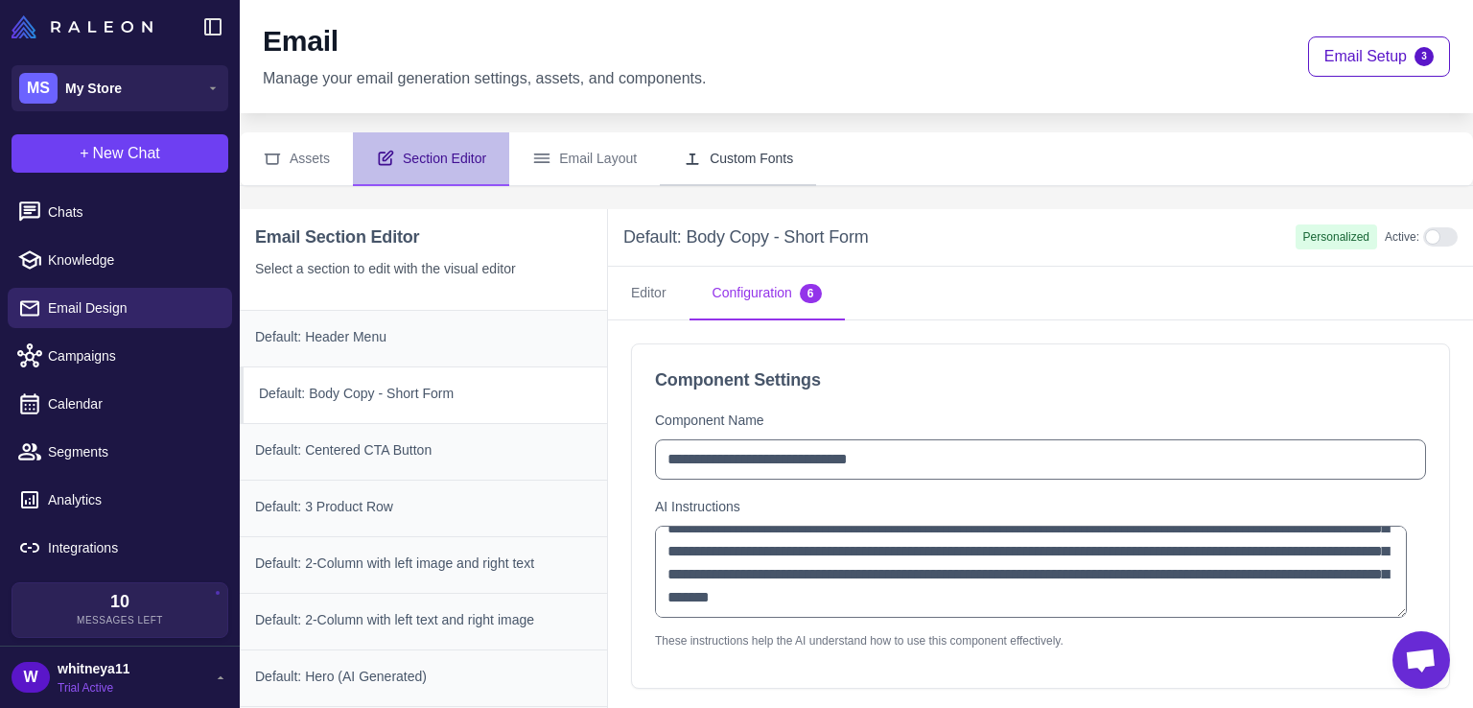
click at [783, 158] on button "Custom Fonts" at bounding box center [738, 159] width 156 height 54
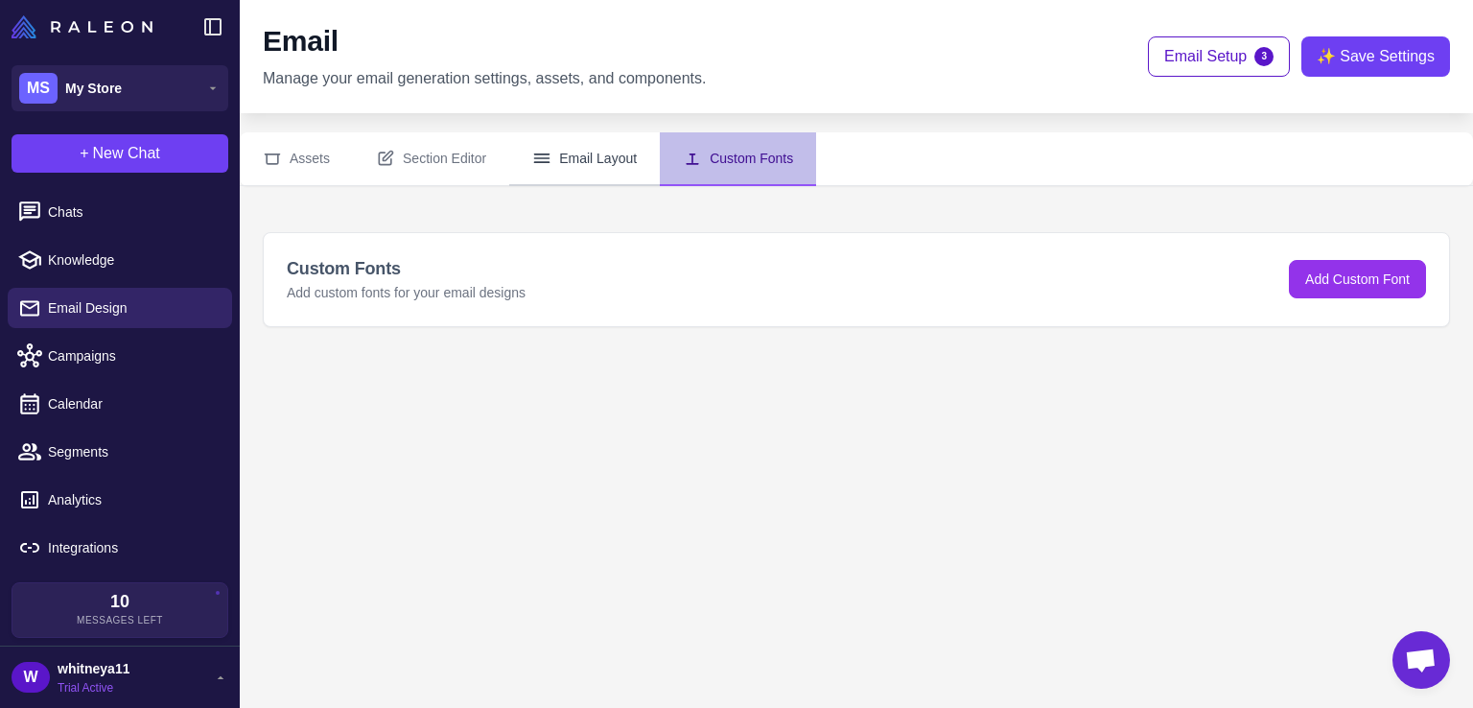
click at [558, 140] on button "Email Layout" at bounding box center [584, 159] width 151 height 54
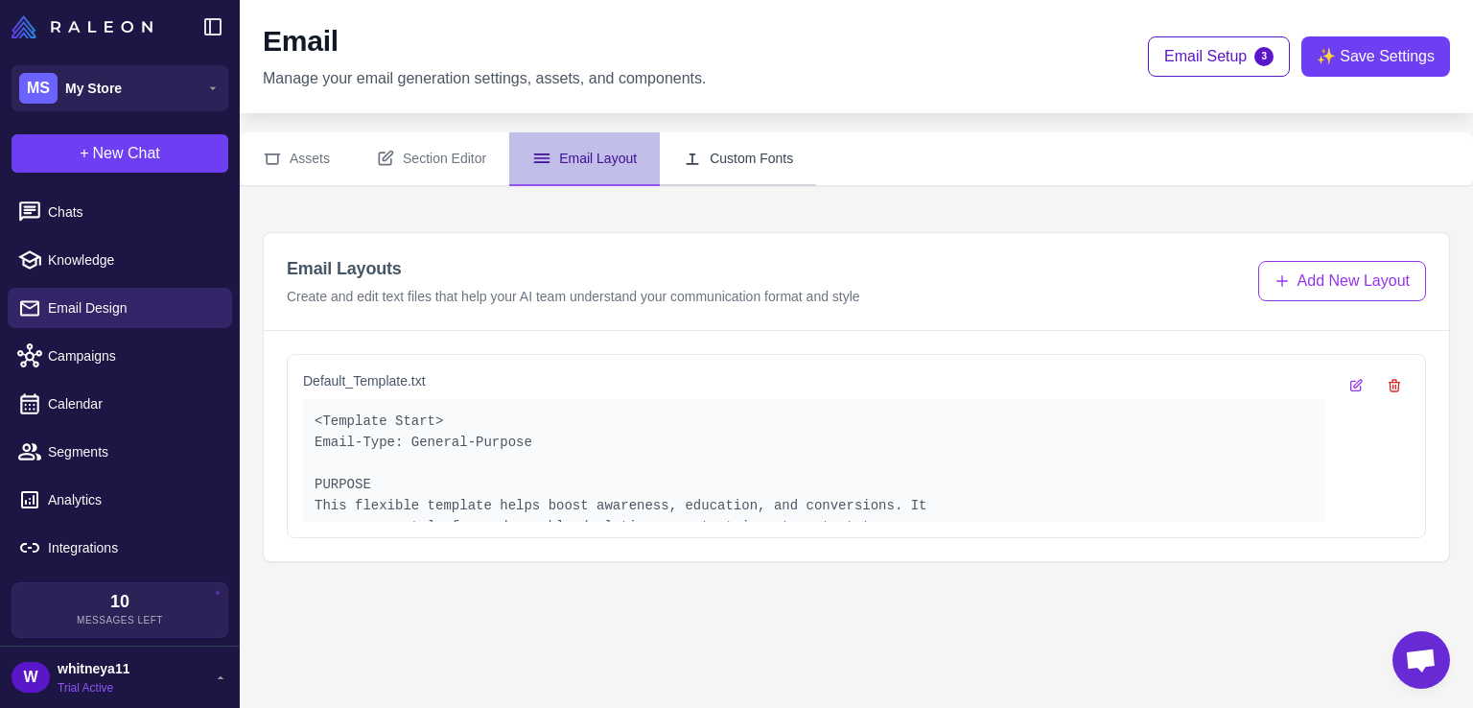
click at [729, 141] on button "Custom Fonts" at bounding box center [738, 159] width 156 height 54
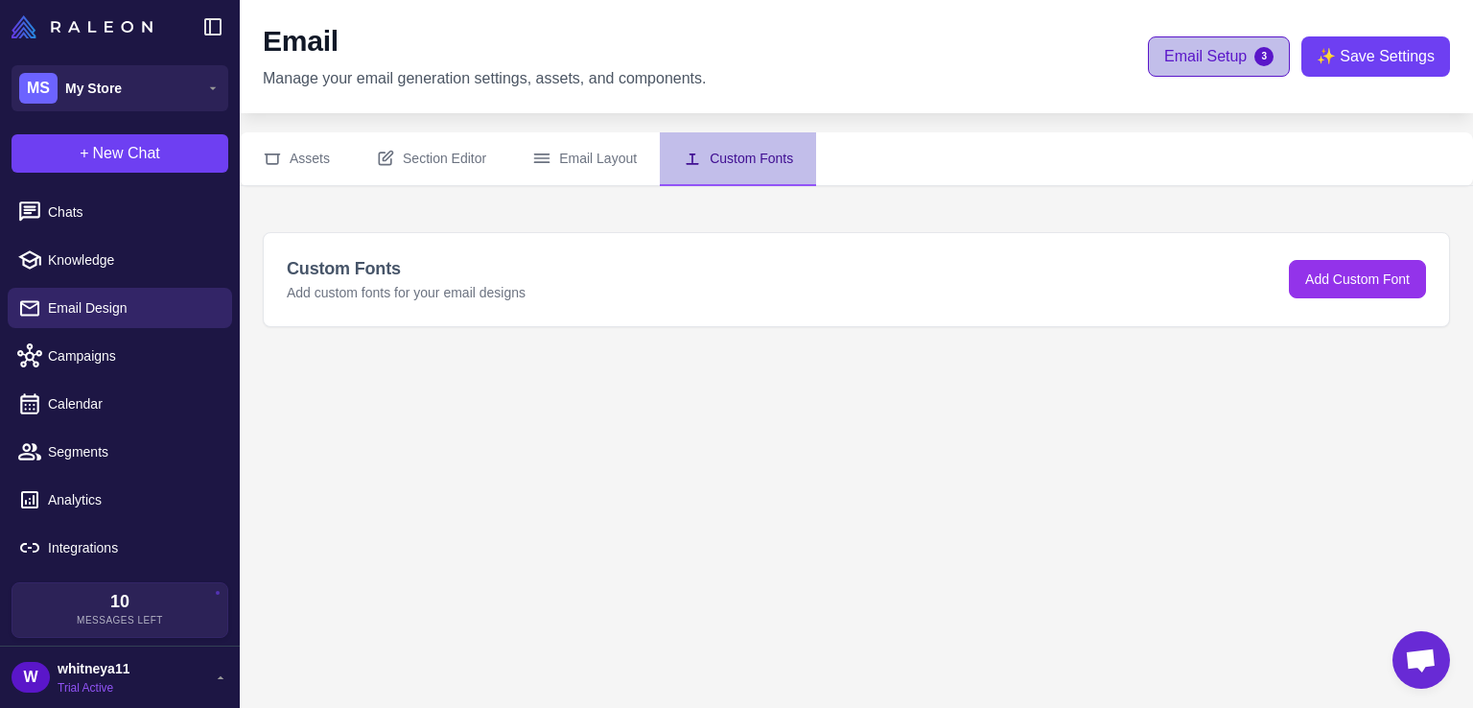
click at [1219, 64] on span "Email Setup" at bounding box center [1205, 56] width 82 height 23
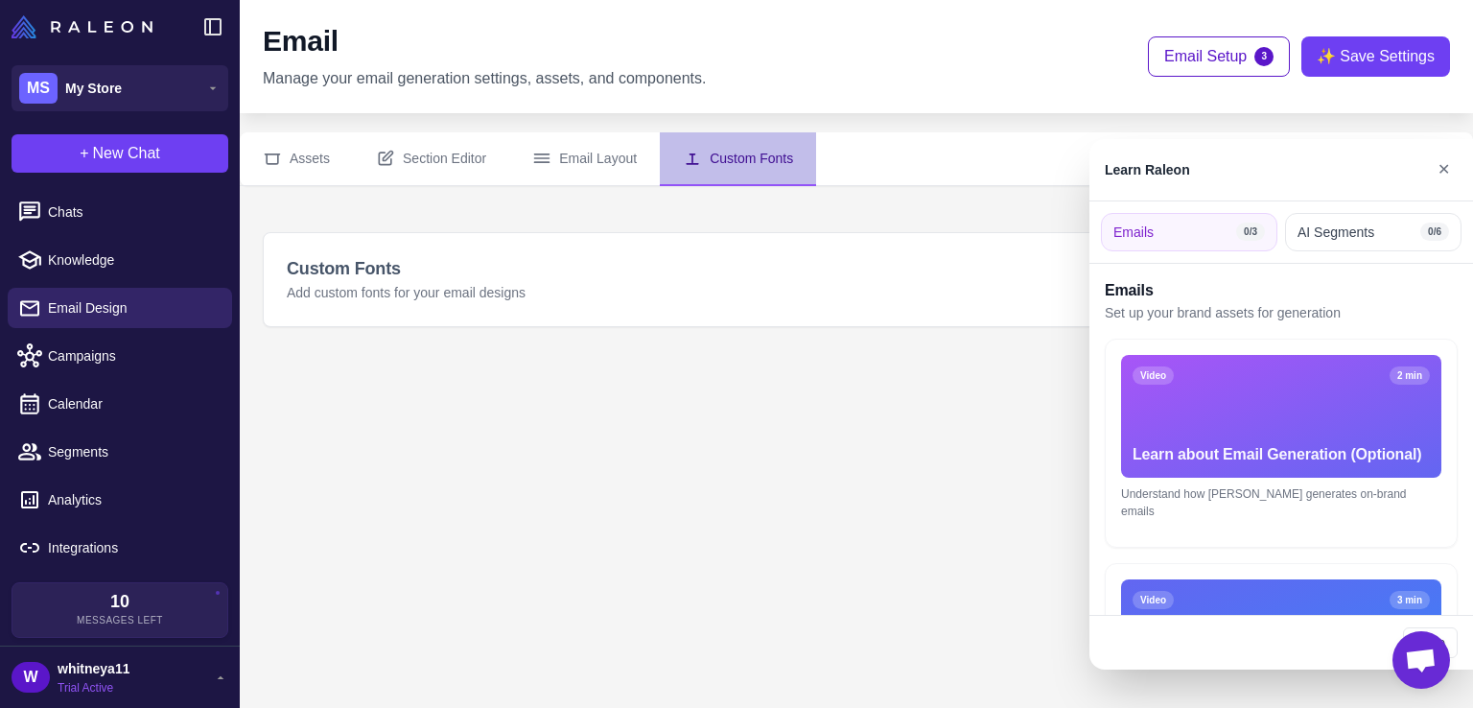
click at [1438, 161] on button "✕" at bounding box center [1444, 170] width 28 height 38
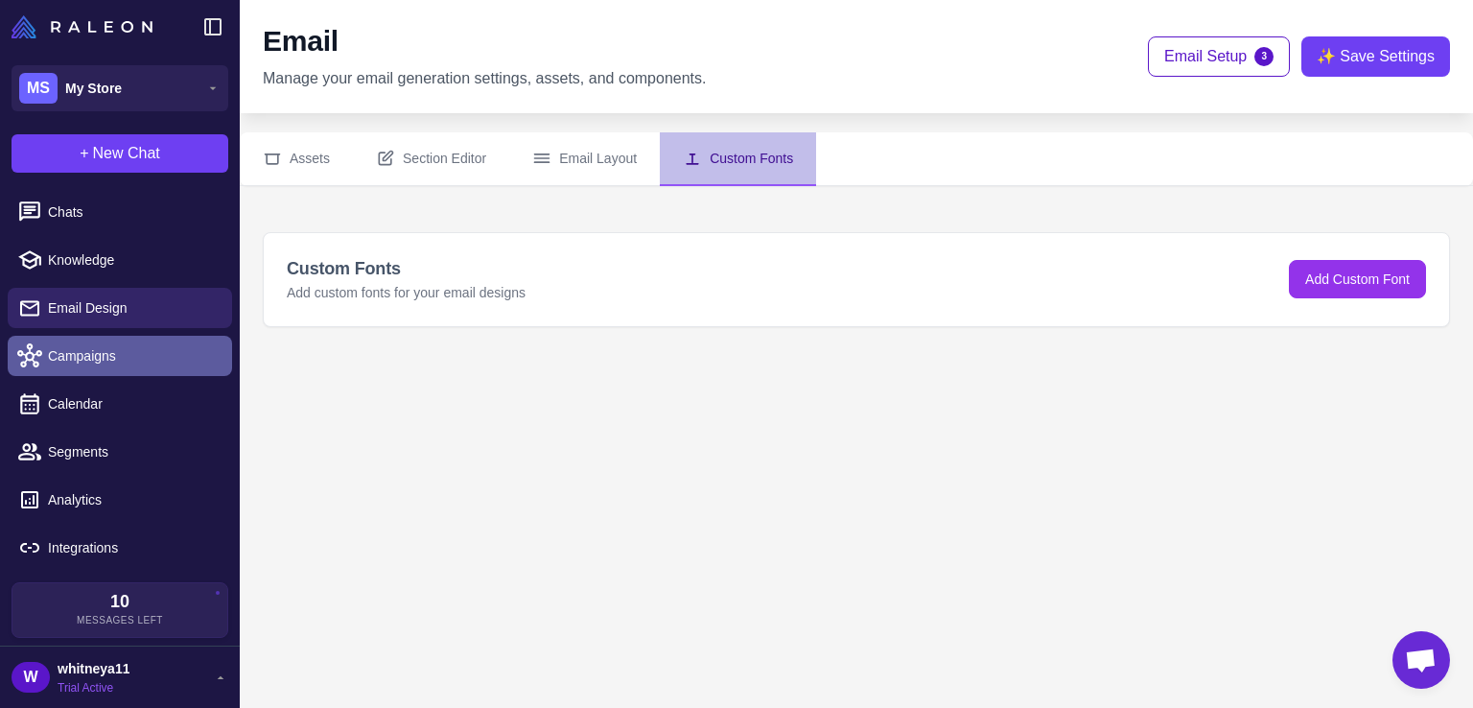
click at [138, 354] on span "Campaigns" at bounding box center [132, 355] width 169 height 21
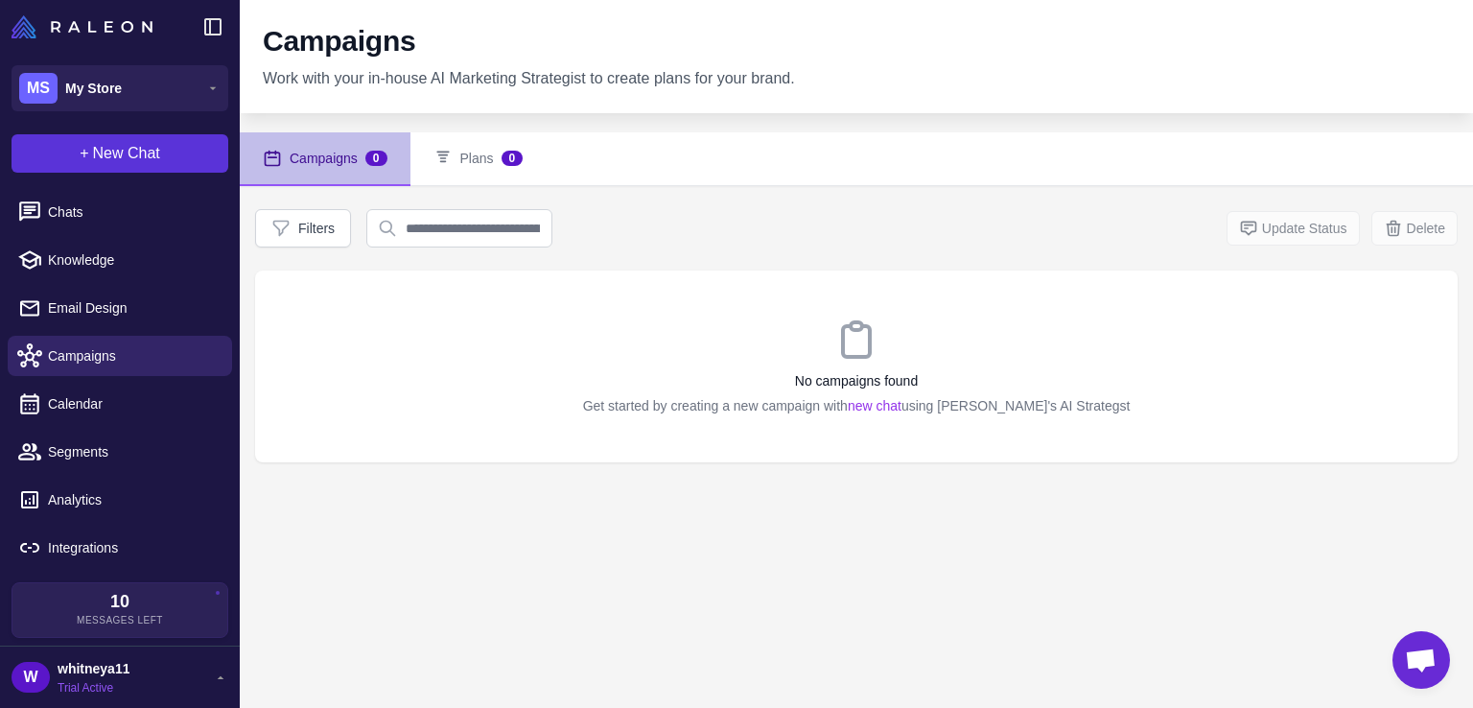
click at [113, 166] on button "+ New Chat" at bounding box center [120, 153] width 217 height 38
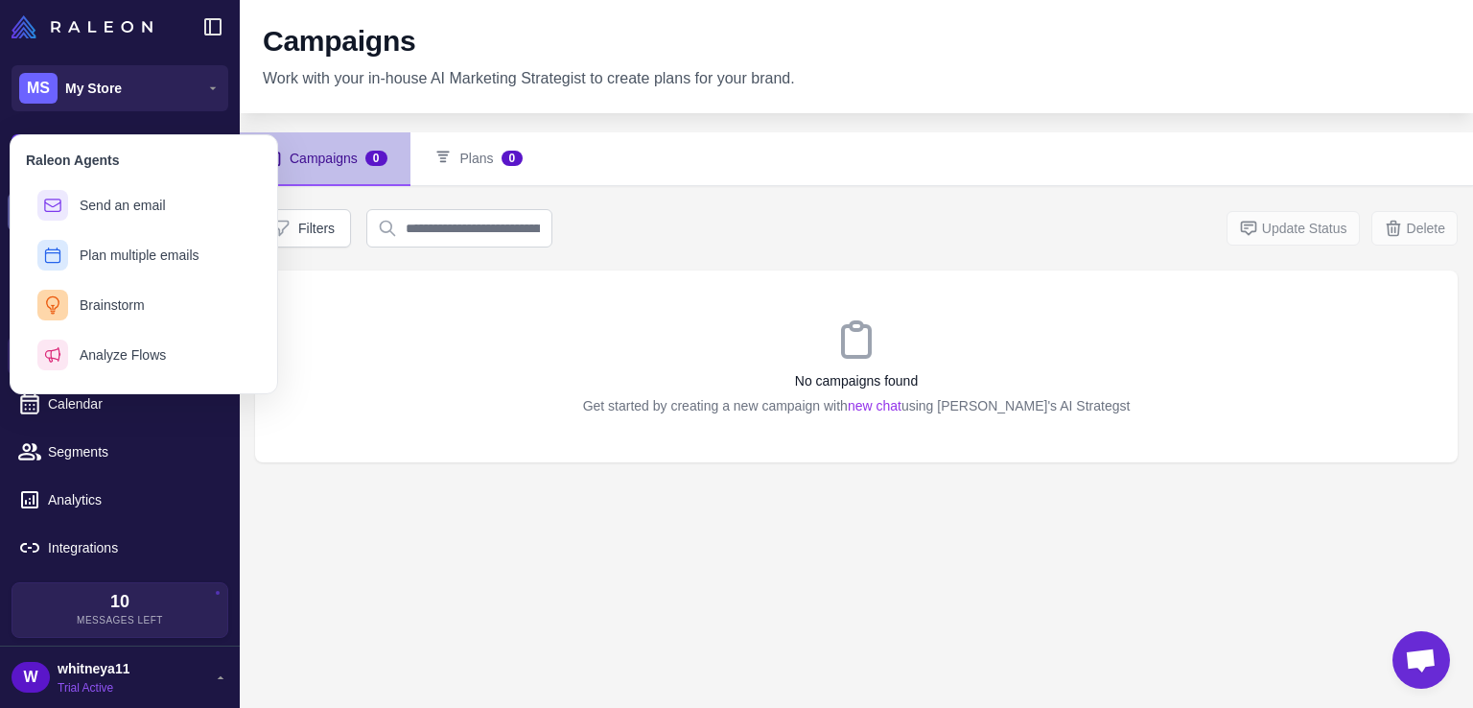
click at [133, 213] on span "Send an email" at bounding box center [123, 206] width 86 height 20
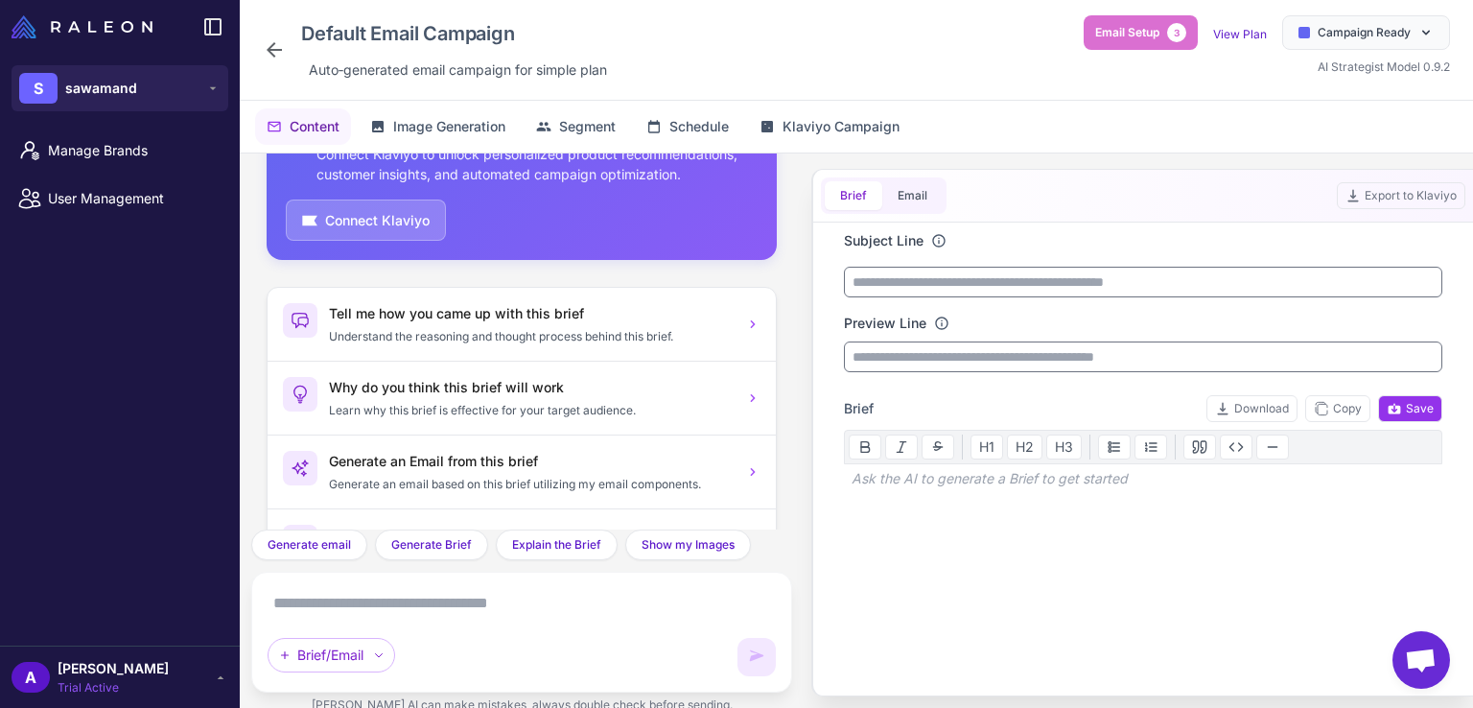
scroll to position [168, 0]
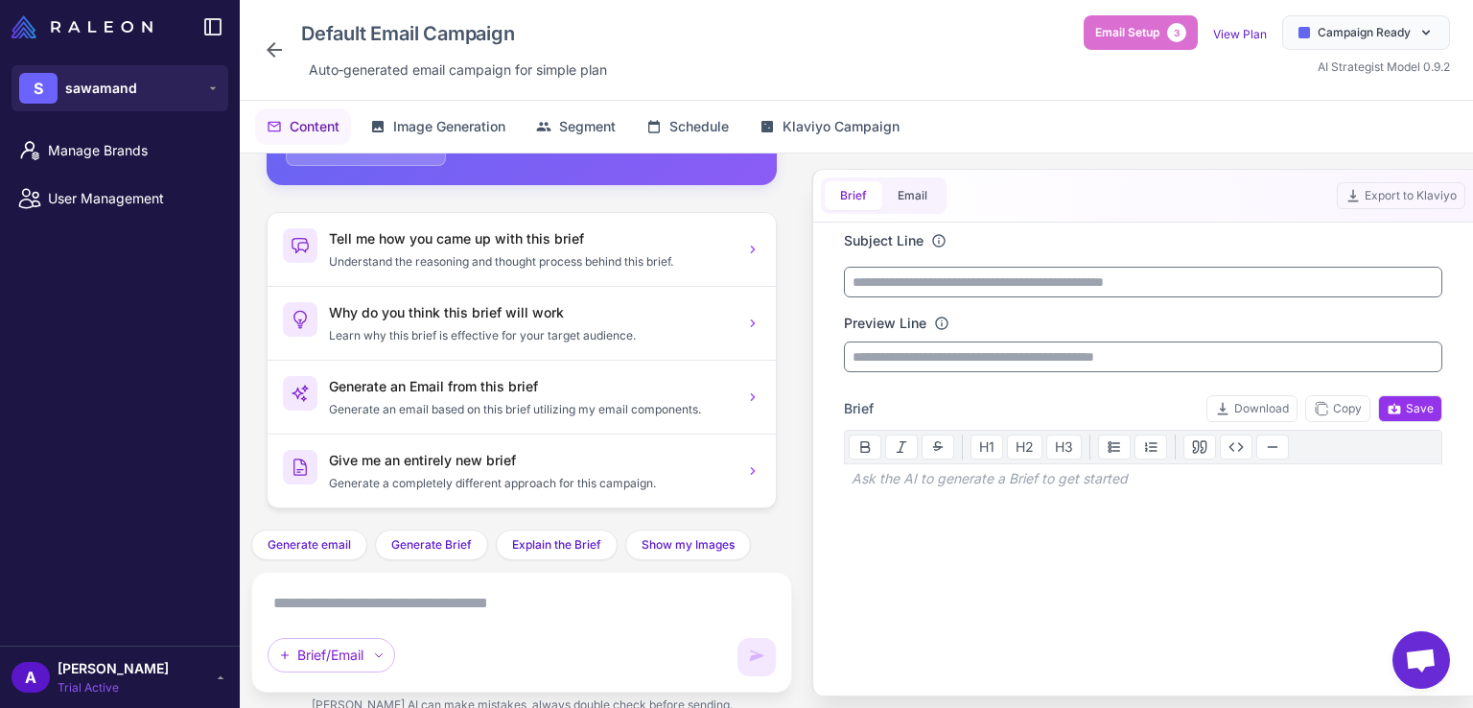
click at [414, 609] on textarea at bounding box center [522, 603] width 508 height 31
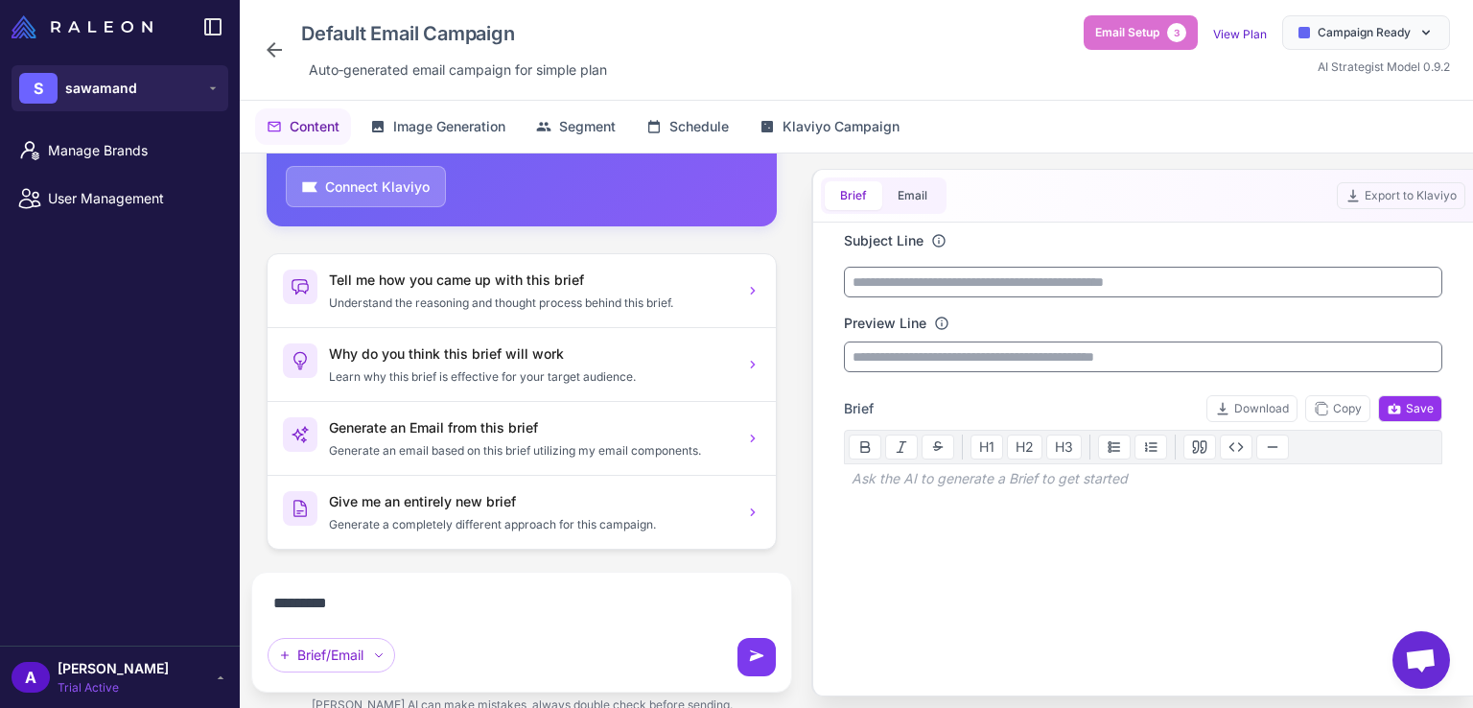
type textarea "*********"
click at [770, 658] on button at bounding box center [756, 657] width 38 height 38
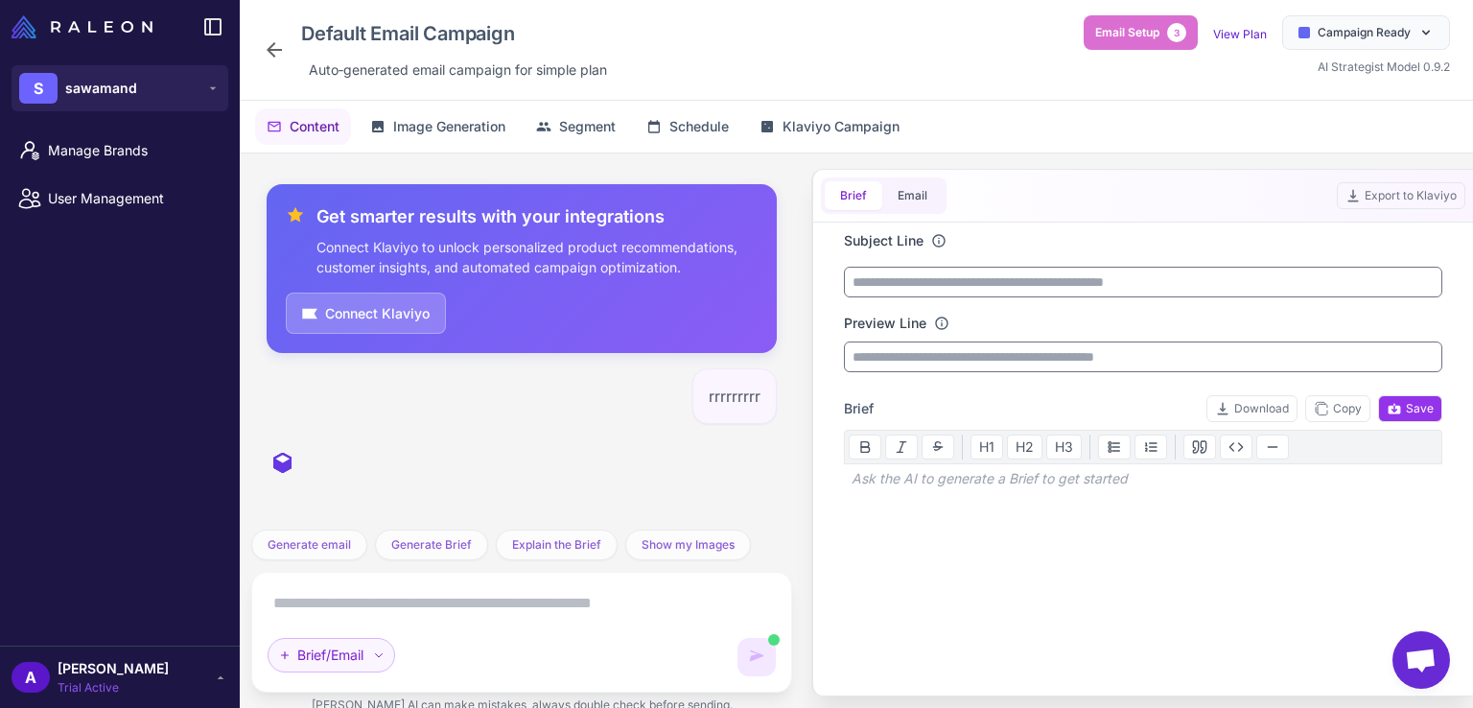
click at [390, 657] on div "Brief/Email" at bounding box center [332, 655] width 128 height 35
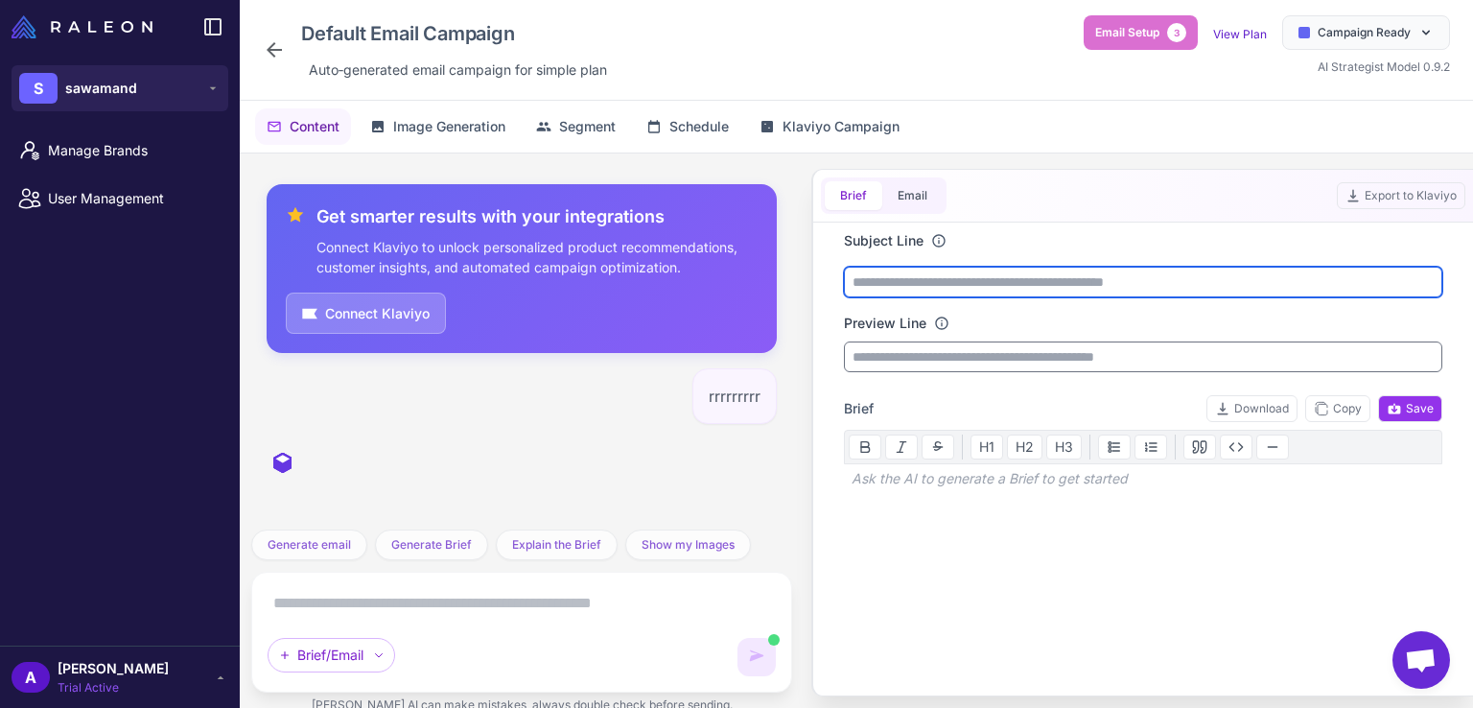
click at [1062, 281] on input "text" at bounding box center [1143, 282] width 598 height 31
type input "*"
type input "**********"
type input "******"
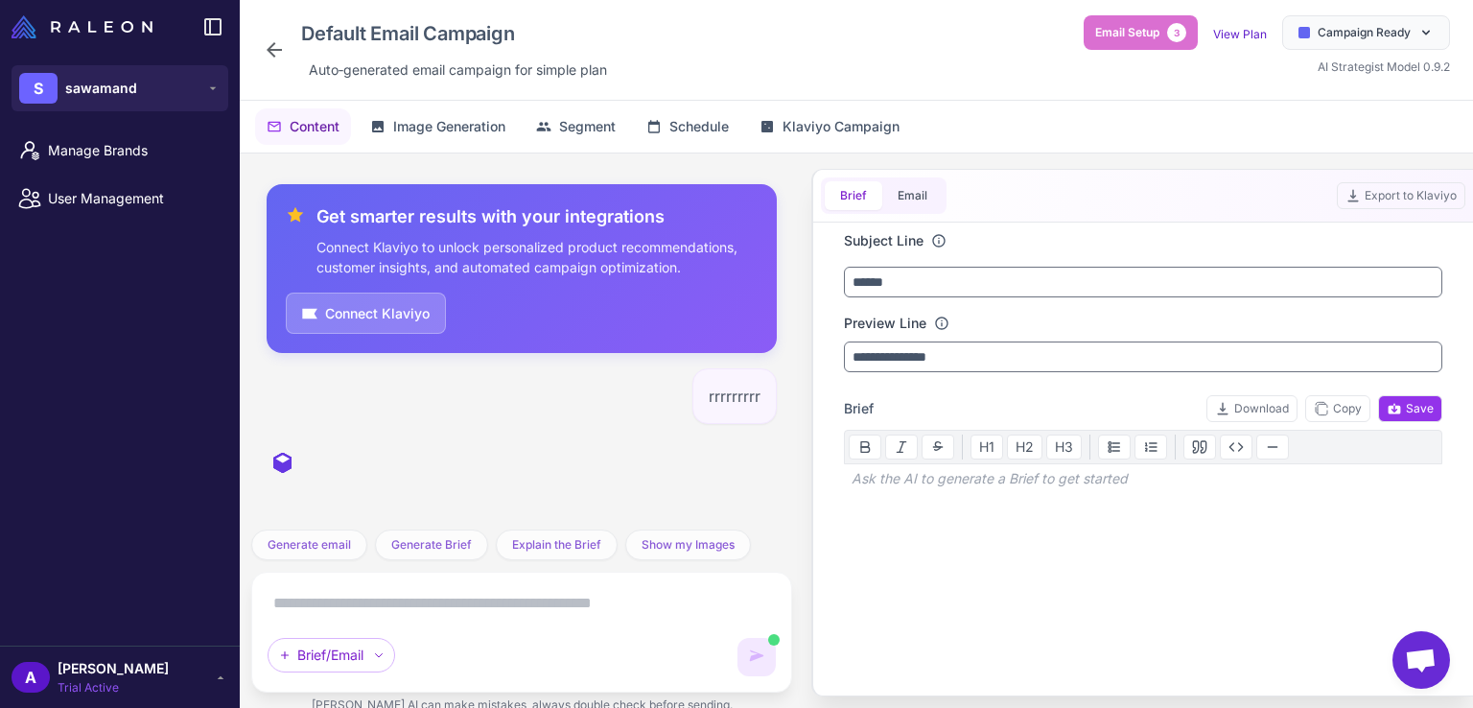
click at [971, 501] on p at bounding box center [1143, 512] width 598 height 23
click at [717, 619] on div "AI is generating content. You can continue typing. Brief/Email" at bounding box center [522, 632] width 508 height 88
click at [675, 604] on textarea at bounding box center [522, 603] width 508 height 31
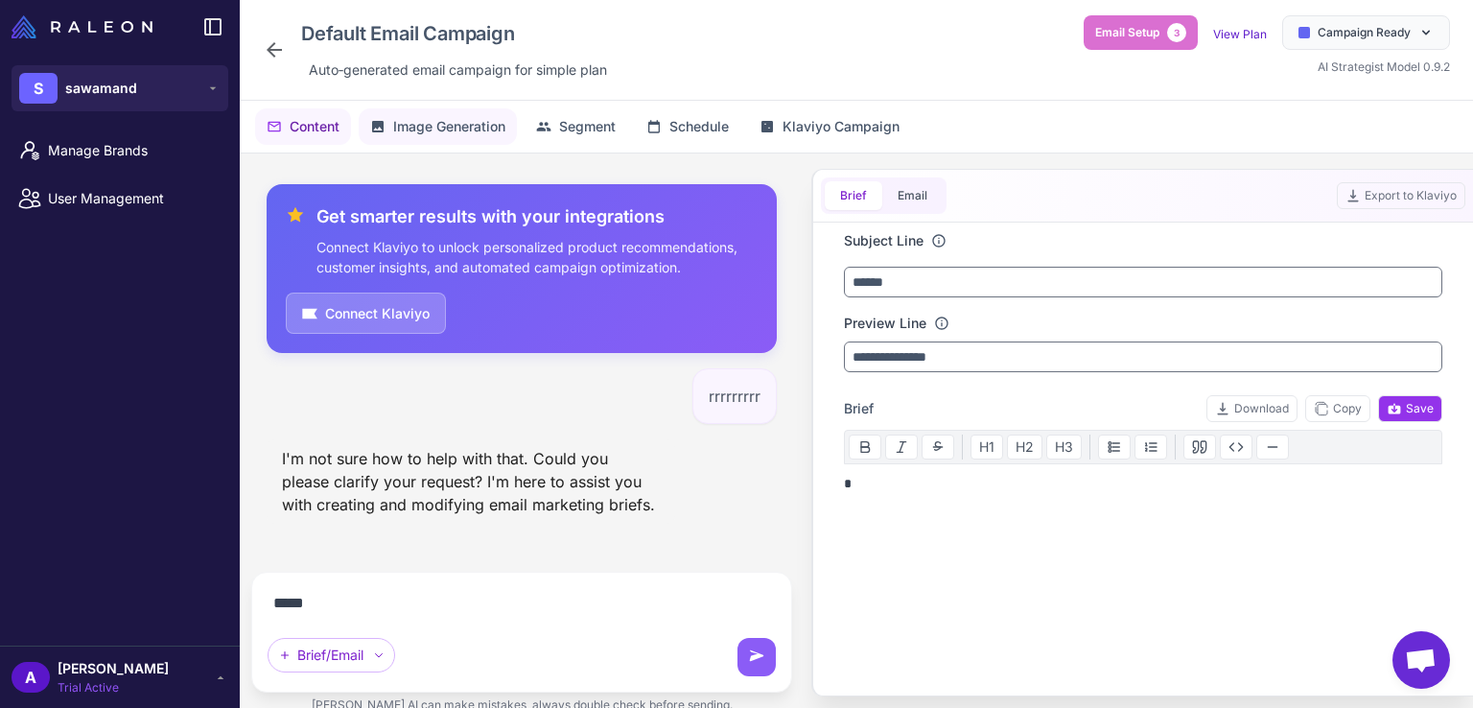
type textarea "*****"
click at [450, 123] on span "Image Generation" at bounding box center [449, 126] width 112 height 21
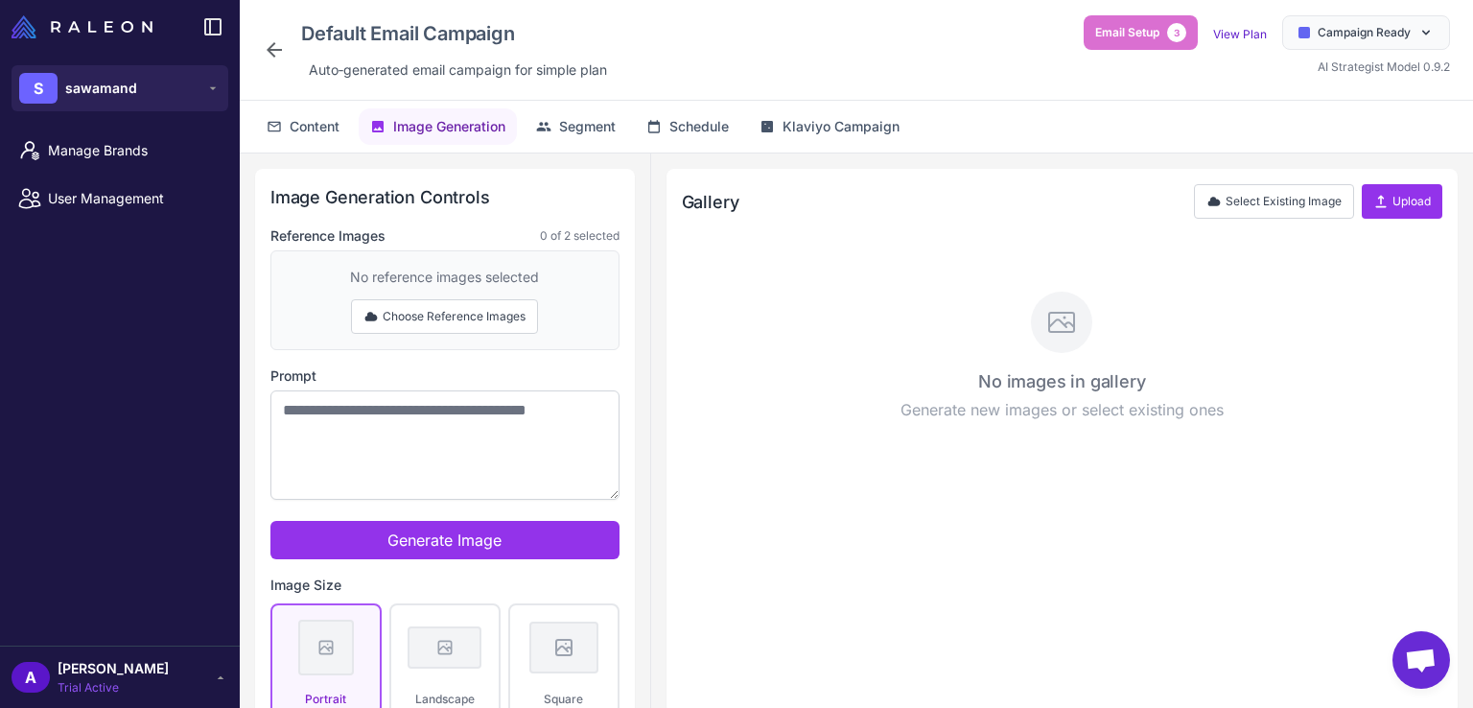
scroll to position [79, 0]
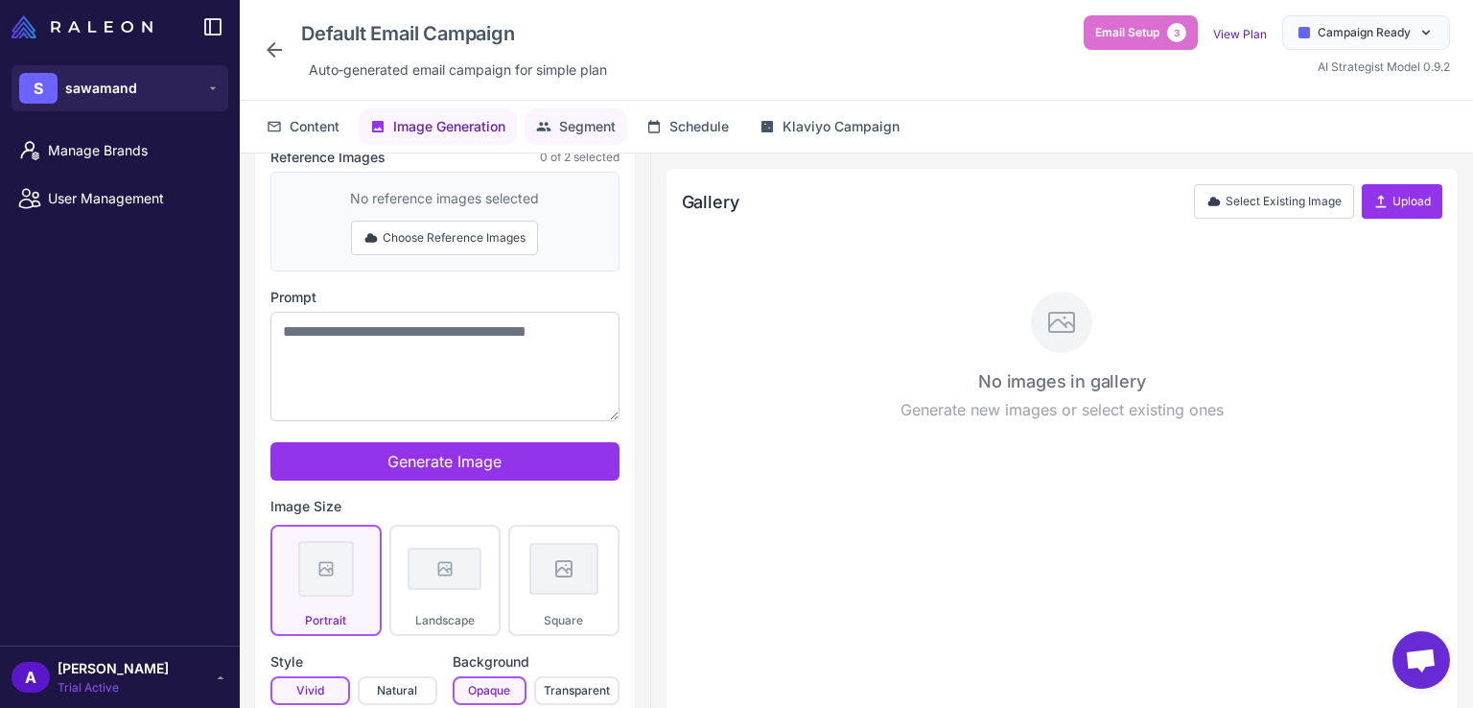
click at [591, 128] on span "Segment" at bounding box center [587, 126] width 57 height 21
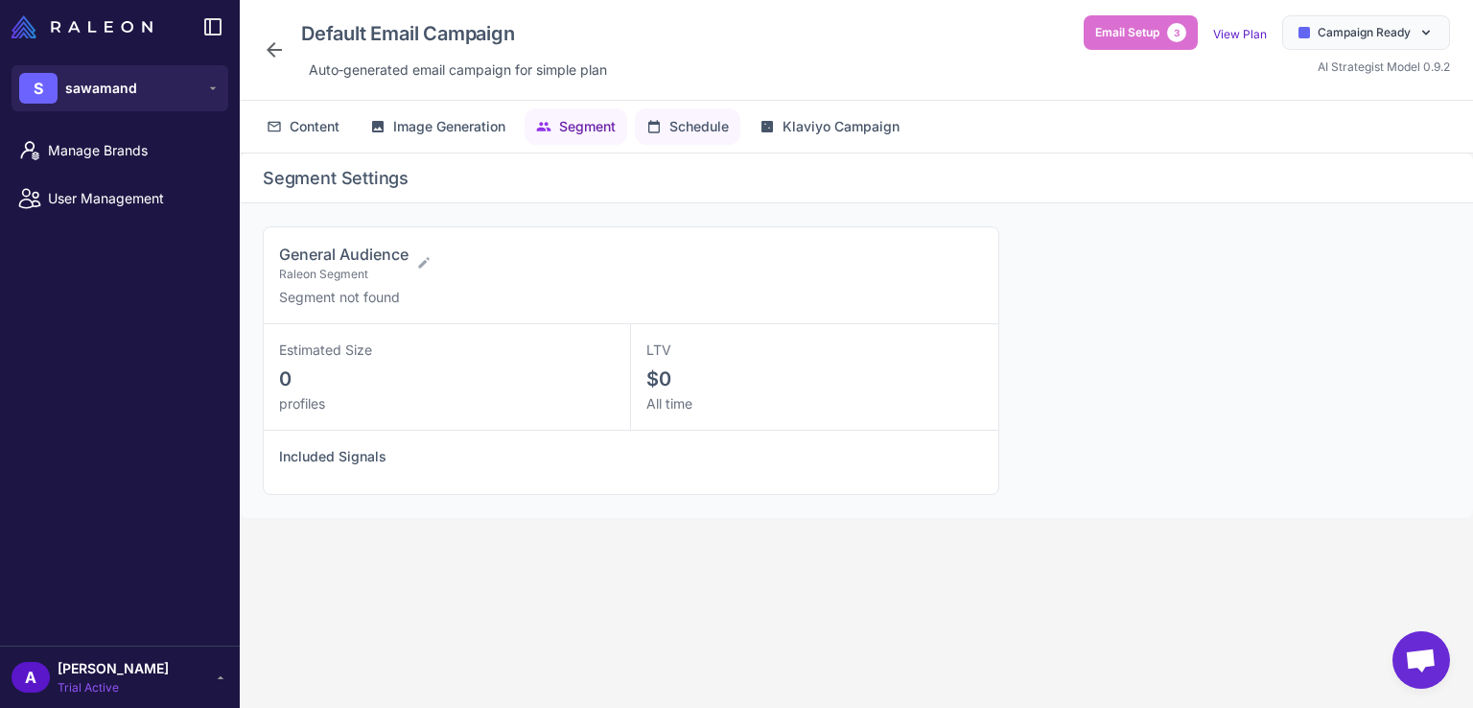
click at [662, 126] on icon at bounding box center [653, 126] width 15 height 15
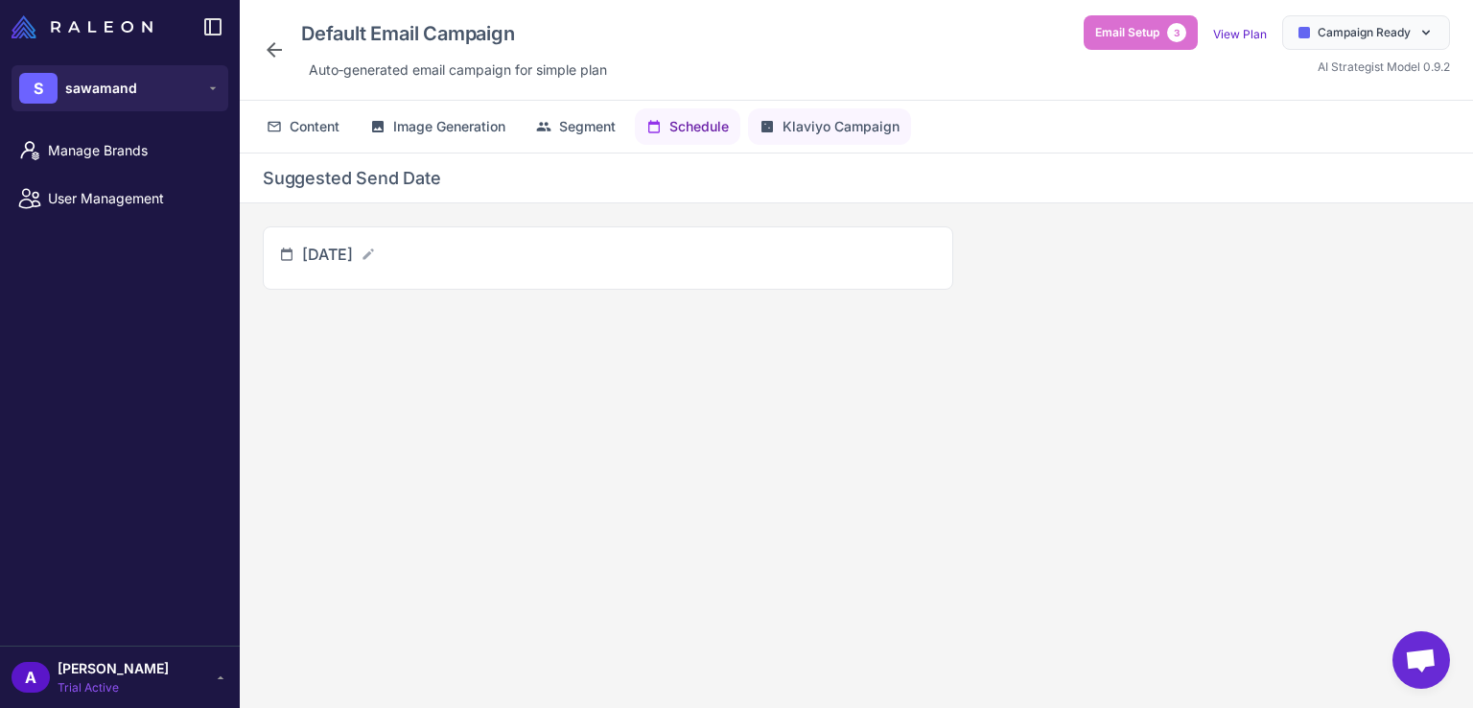
click at [773, 128] on icon at bounding box center [767, 127] width 12 height 12
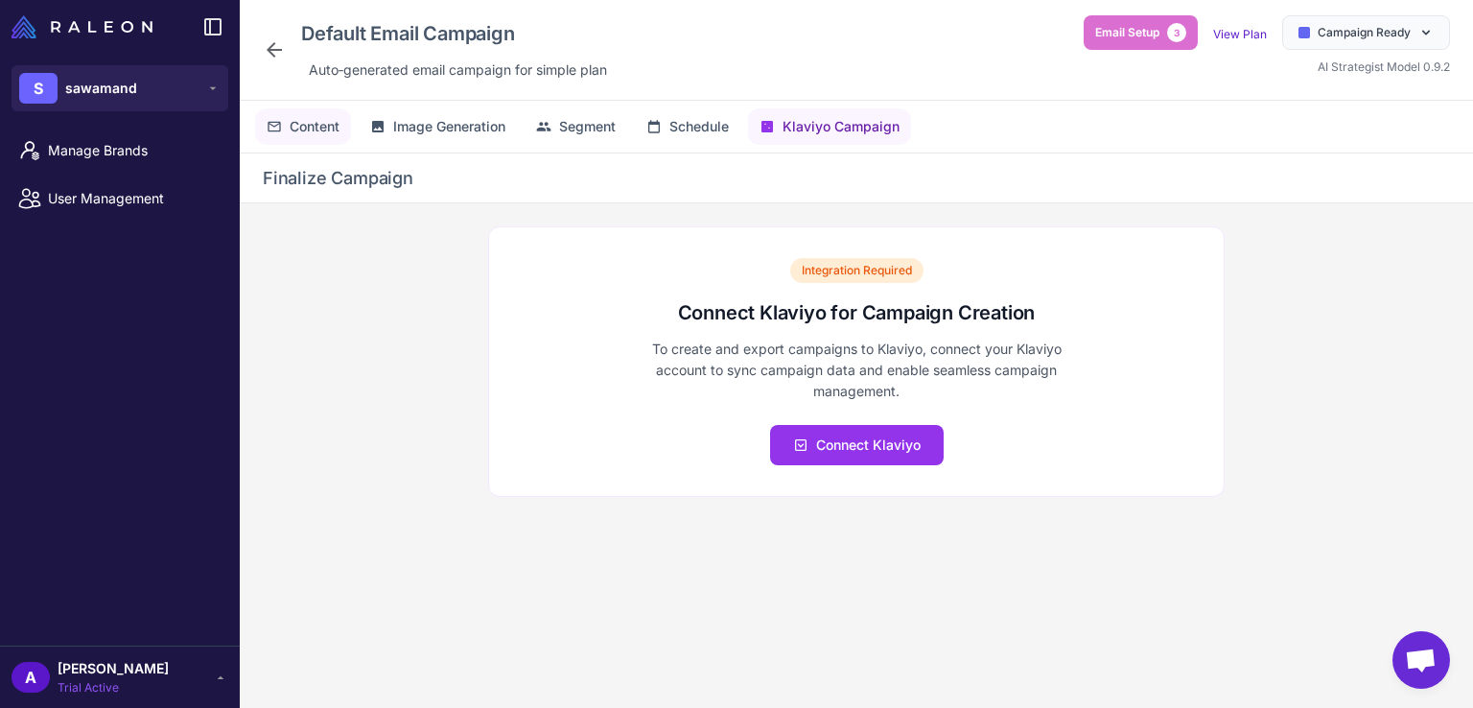
click at [337, 136] on span "Content" at bounding box center [315, 126] width 50 height 21
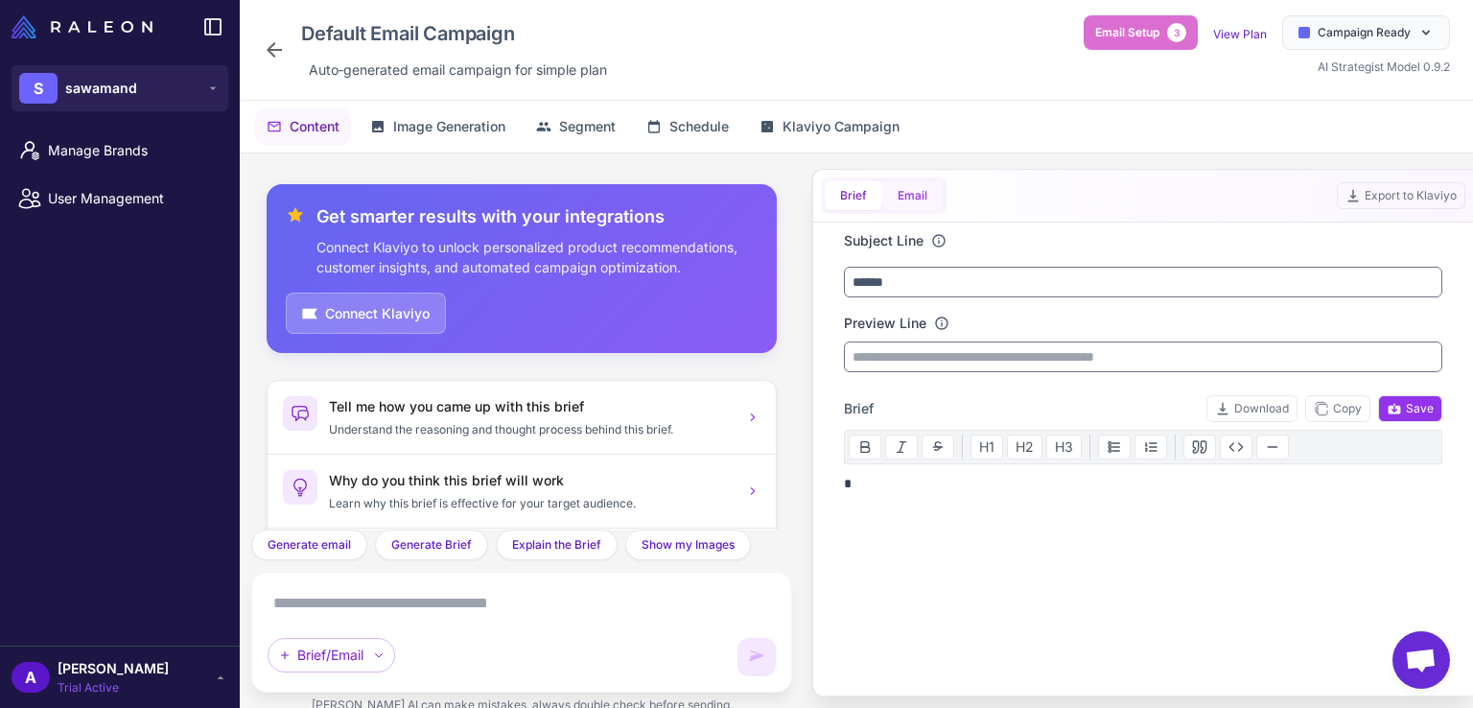
click at [932, 204] on button "Email" at bounding box center [912, 195] width 60 height 29
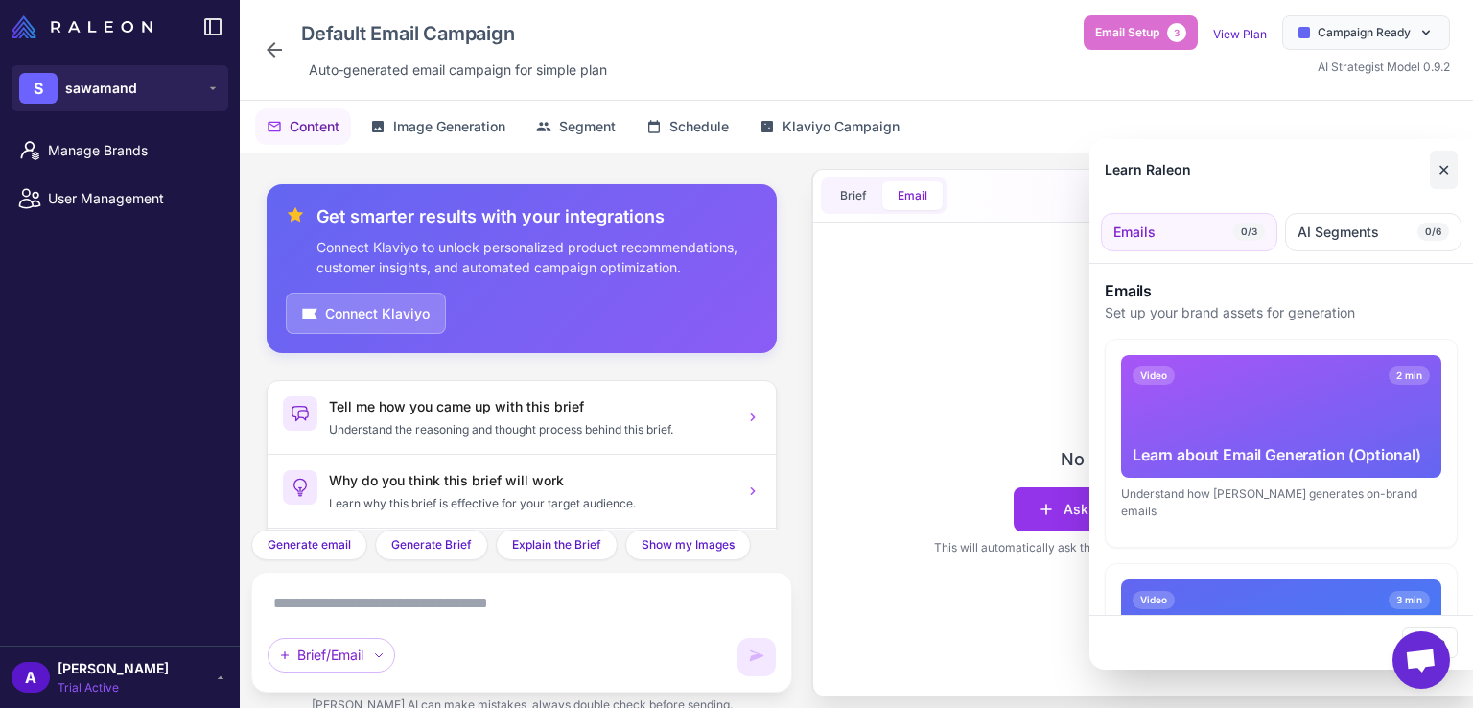
click at [1450, 163] on button "✕" at bounding box center [1444, 170] width 28 height 38
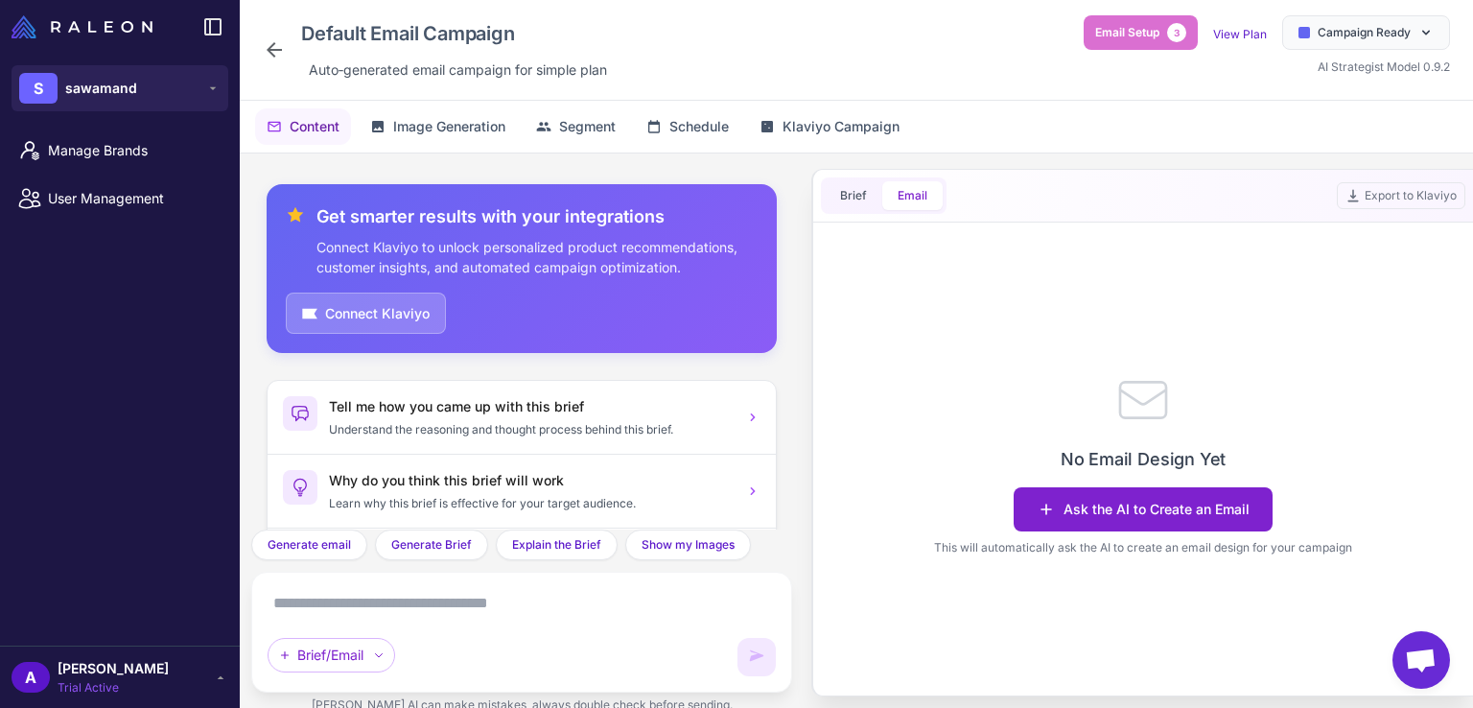
click at [1148, 506] on button "Ask the AI to Create an Email" at bounding box center [1143, 509] width 259 height 44
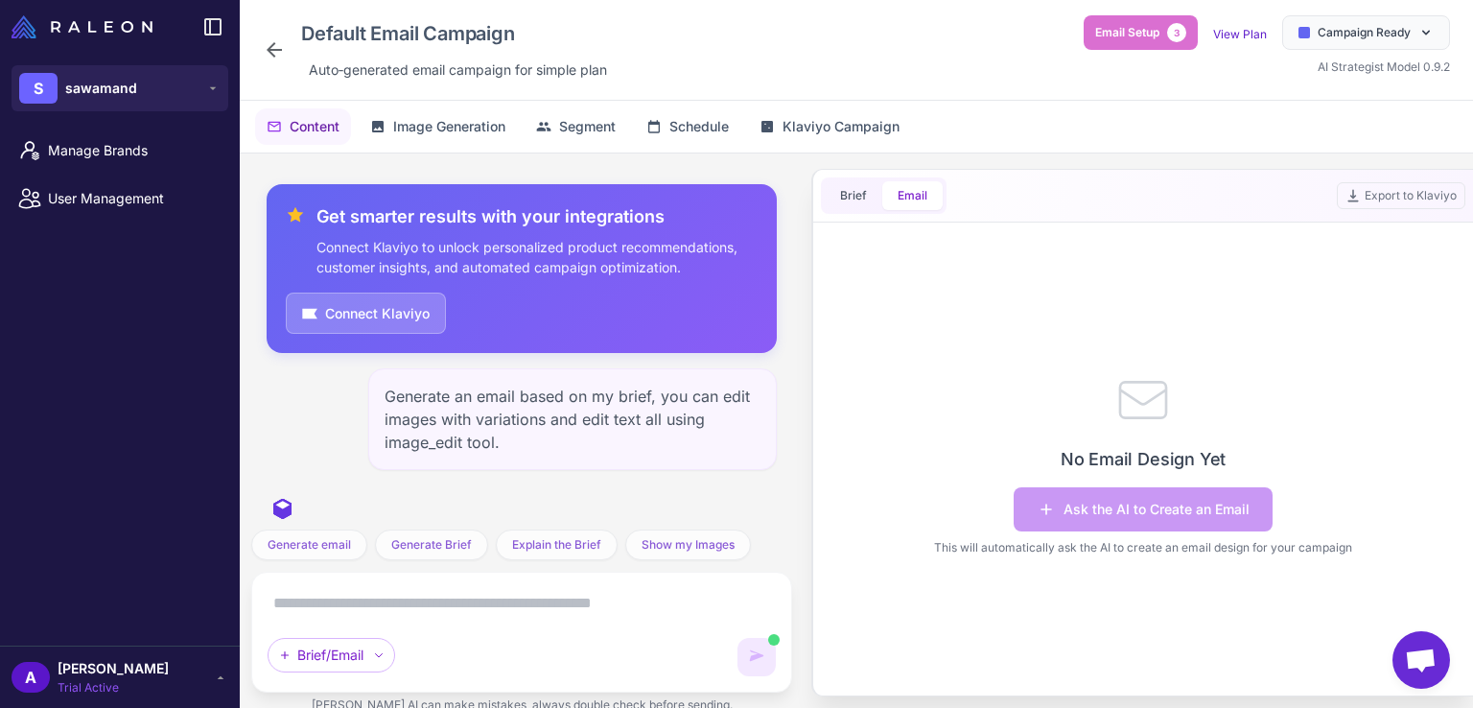
click at [126, 48] on div at bounding box center [120, 27] width 240 height 54
click at [145, 16] on img at bounding box center [82, 26] width 141 height 23
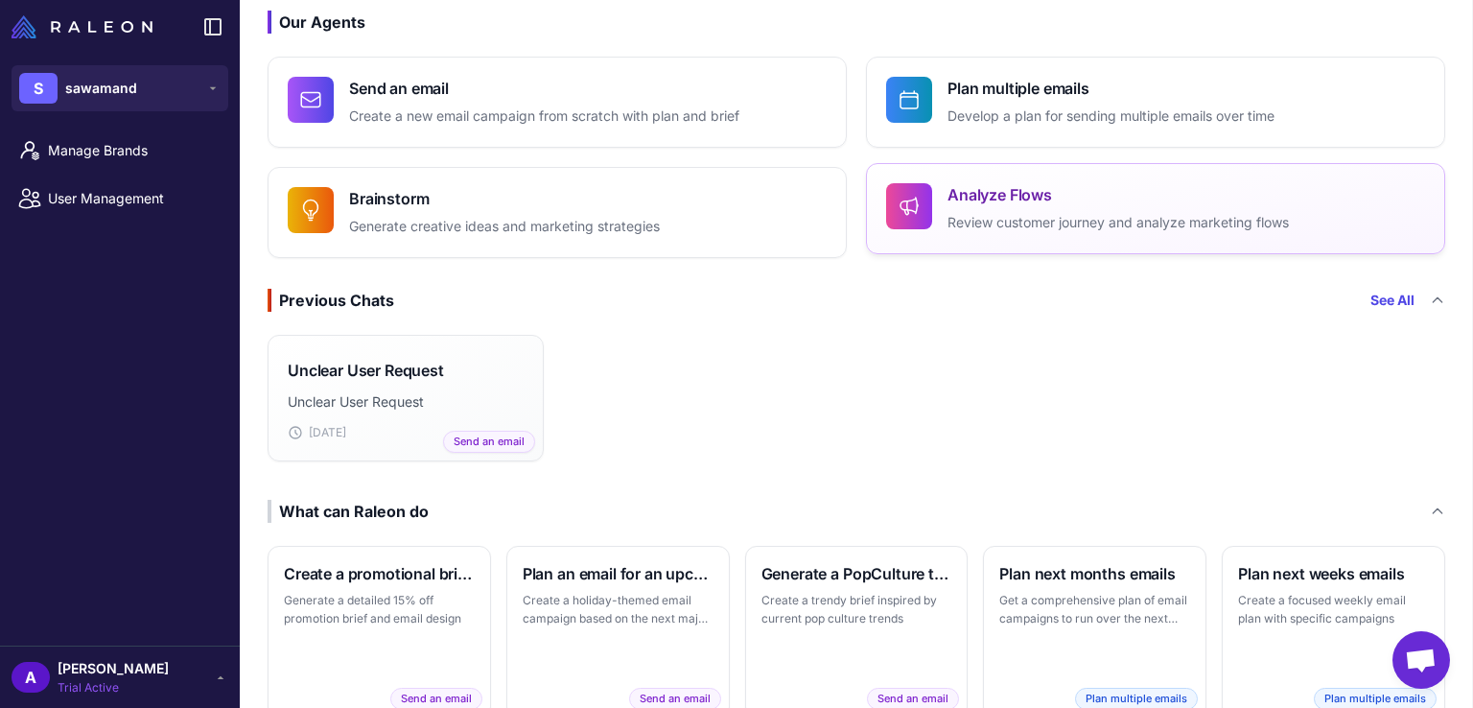
scroll to position [355, 0]
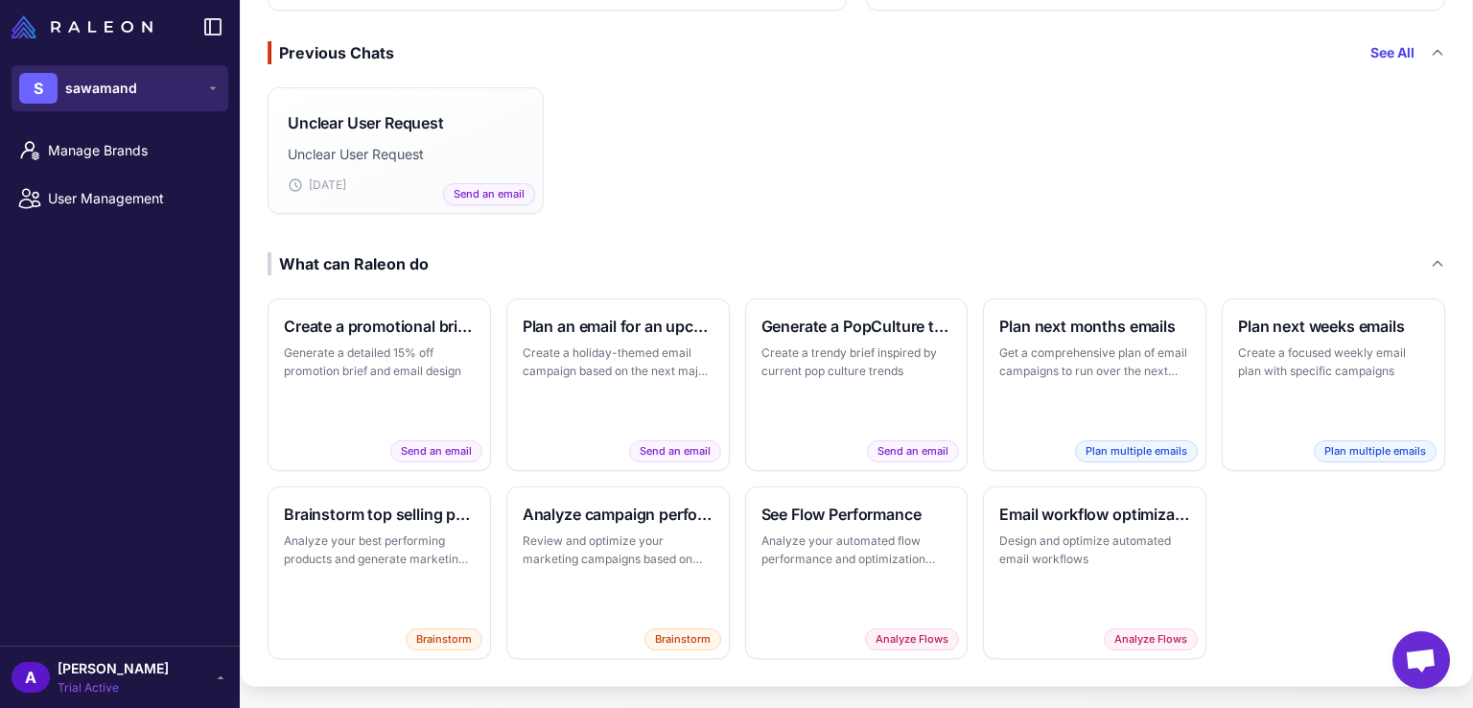
click at [205, 87] on icon at bounding box center [212, 88] width 15 height 15
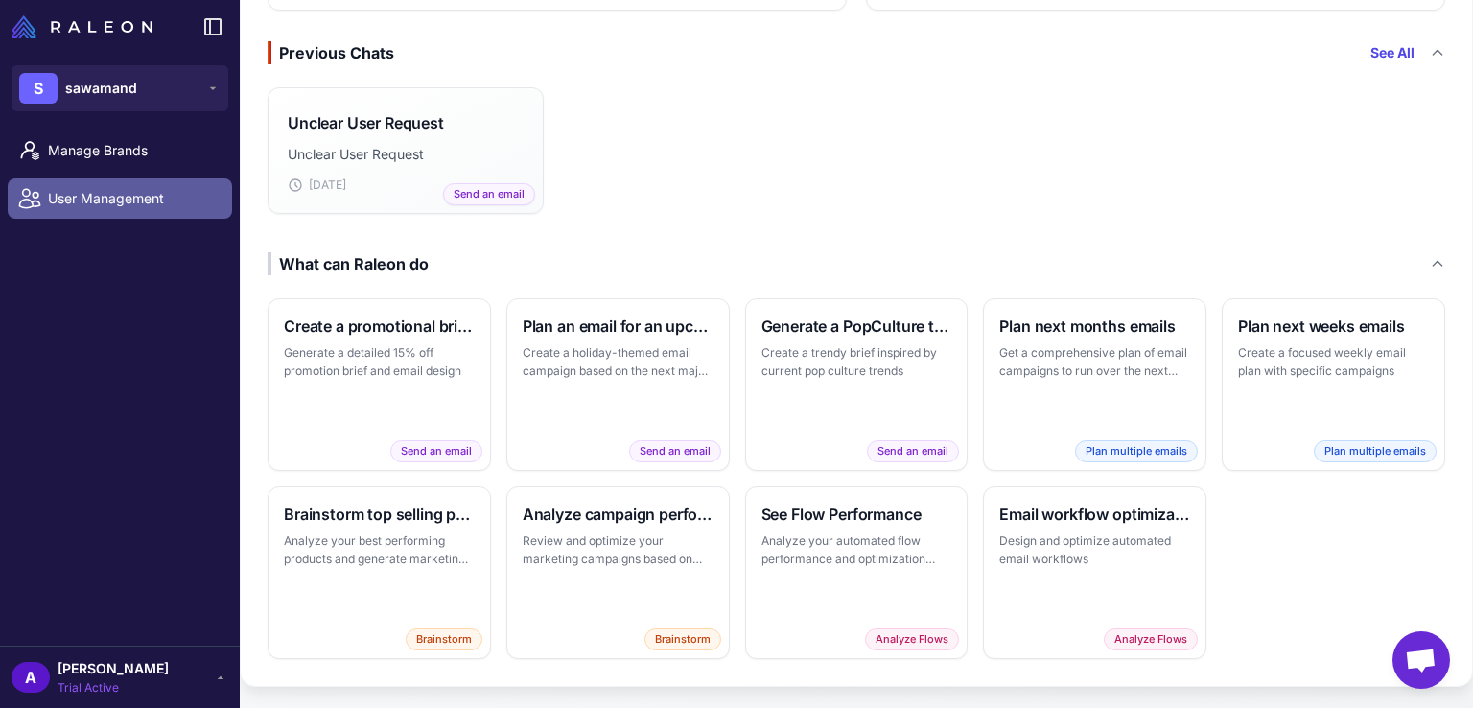
click at [147, 180] on link "User Management" at bounding box center [120, 198] width 224 height 40
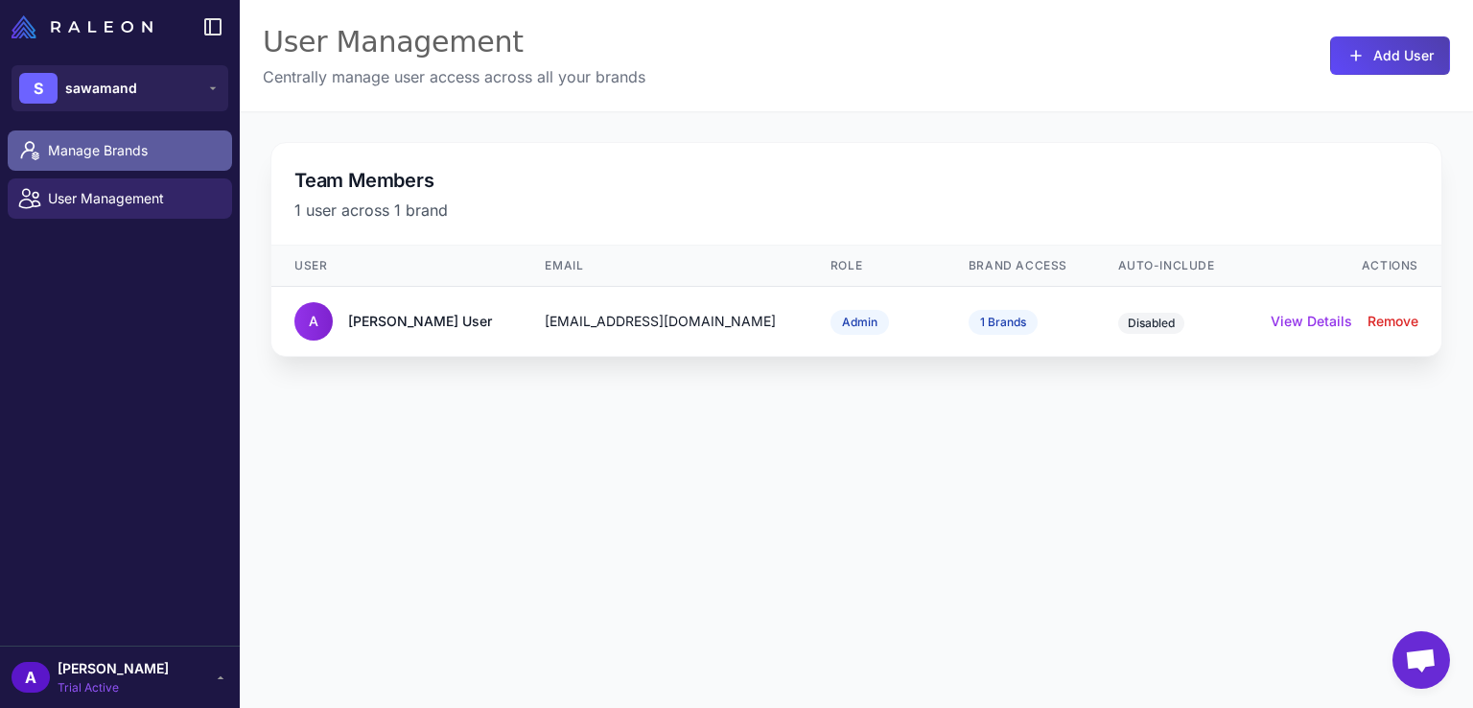
click at [150, 166] on link "Manage Brands" at bounding box center [120, 150] width 224 height 40
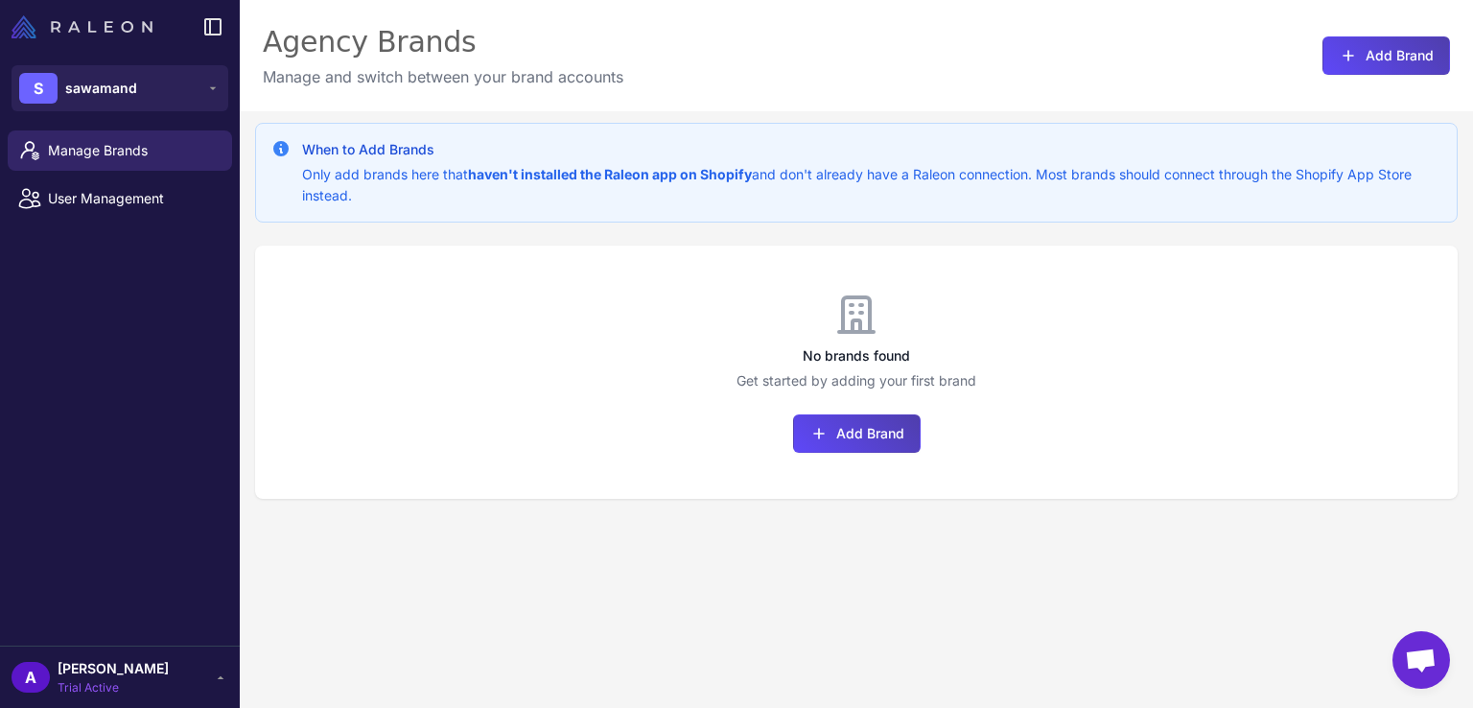
click at [134, 21] on img at bounding box center [82, 26] width 141 height 23
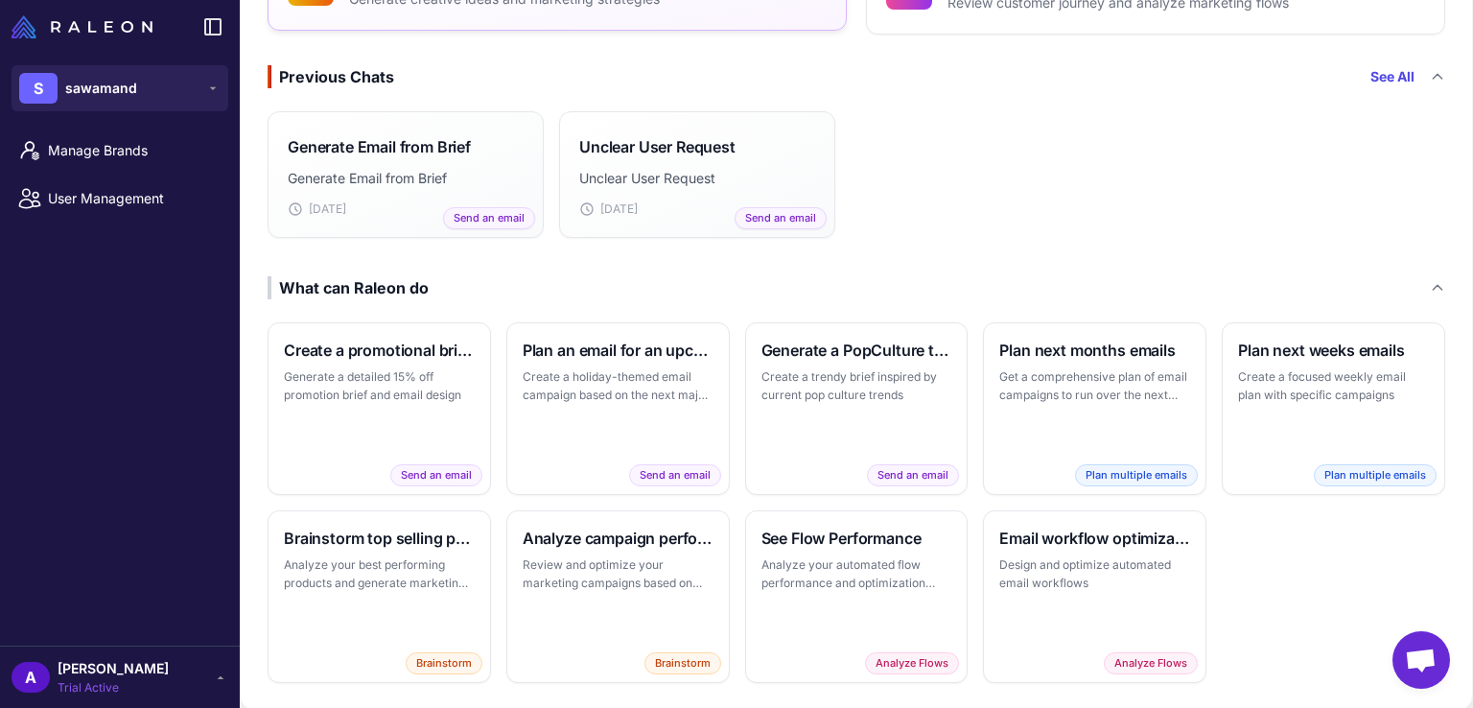
scroll to position [355, 0]
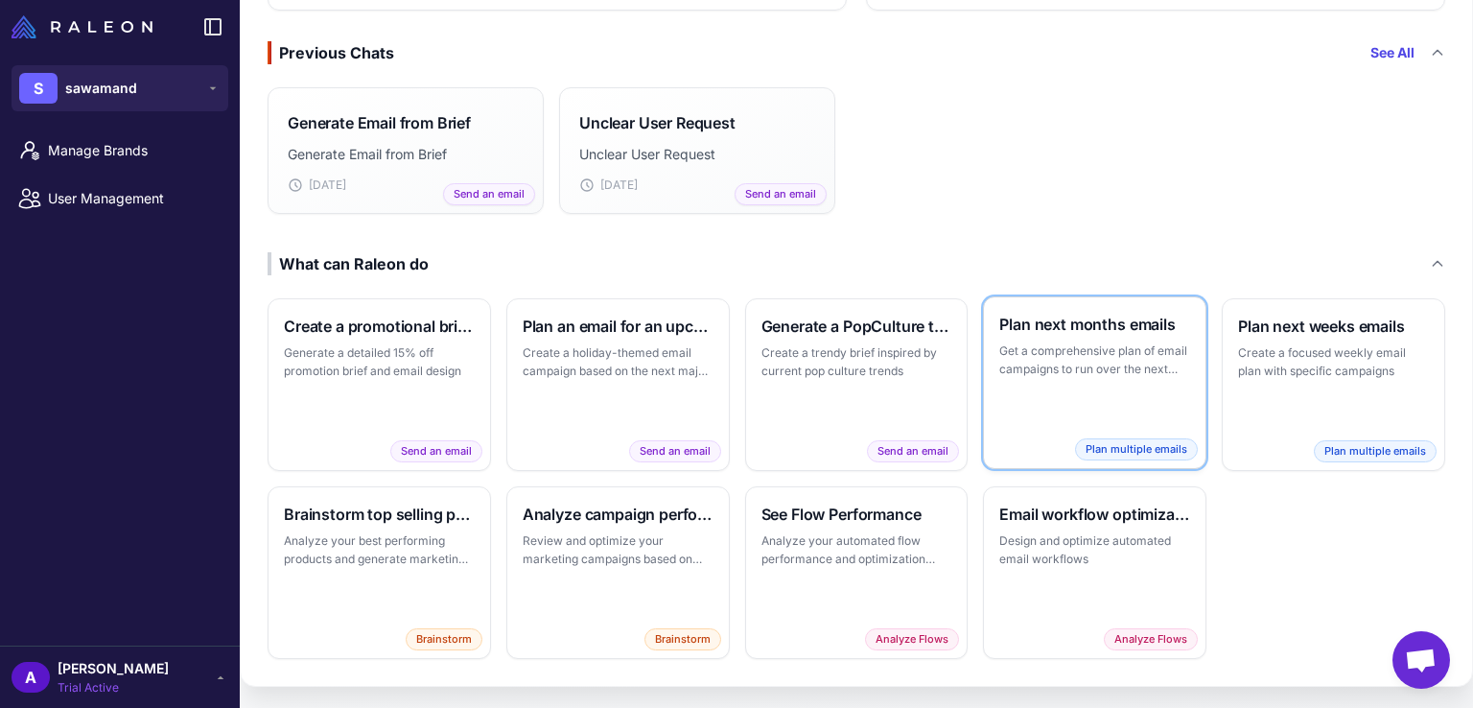
click at [1065, 389] on div "Plan next months emails Get a comprehensive plan of email campaigns to run over…" at bounding box center [1095, 382] width 222 height 171
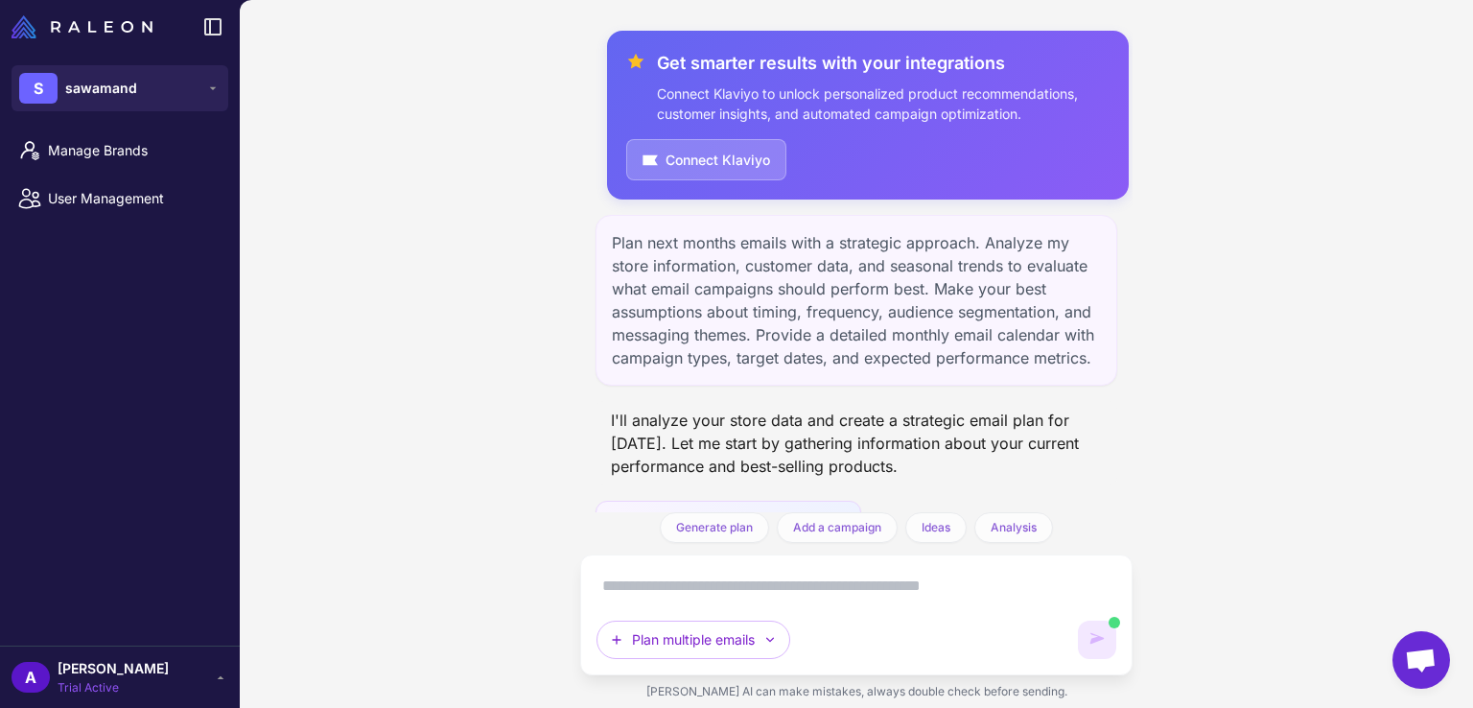
scroll to position [105, 0]
